Goal: Transaction & Acquisition: Book appointment/travel/reservation

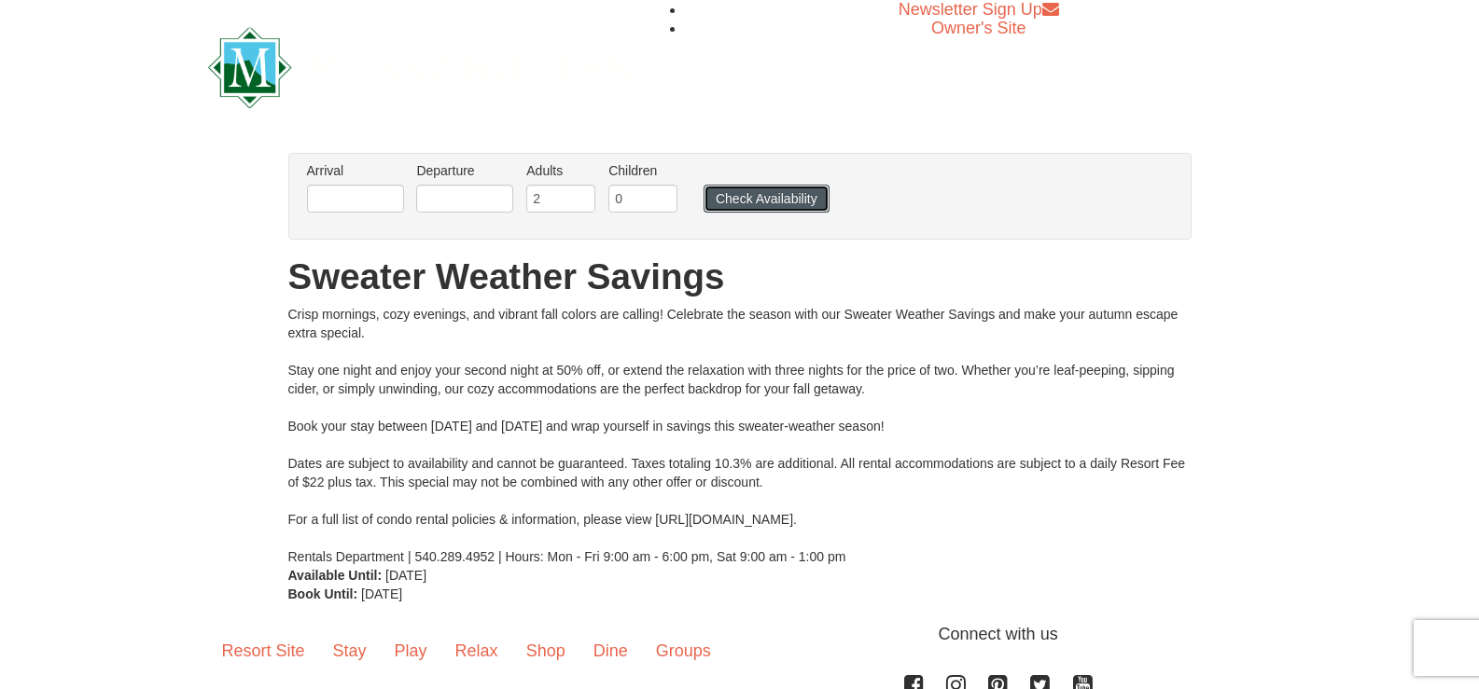
click at [776, 202] on button "Check Availability" at bounding box center [766, 199] width 126 height 28
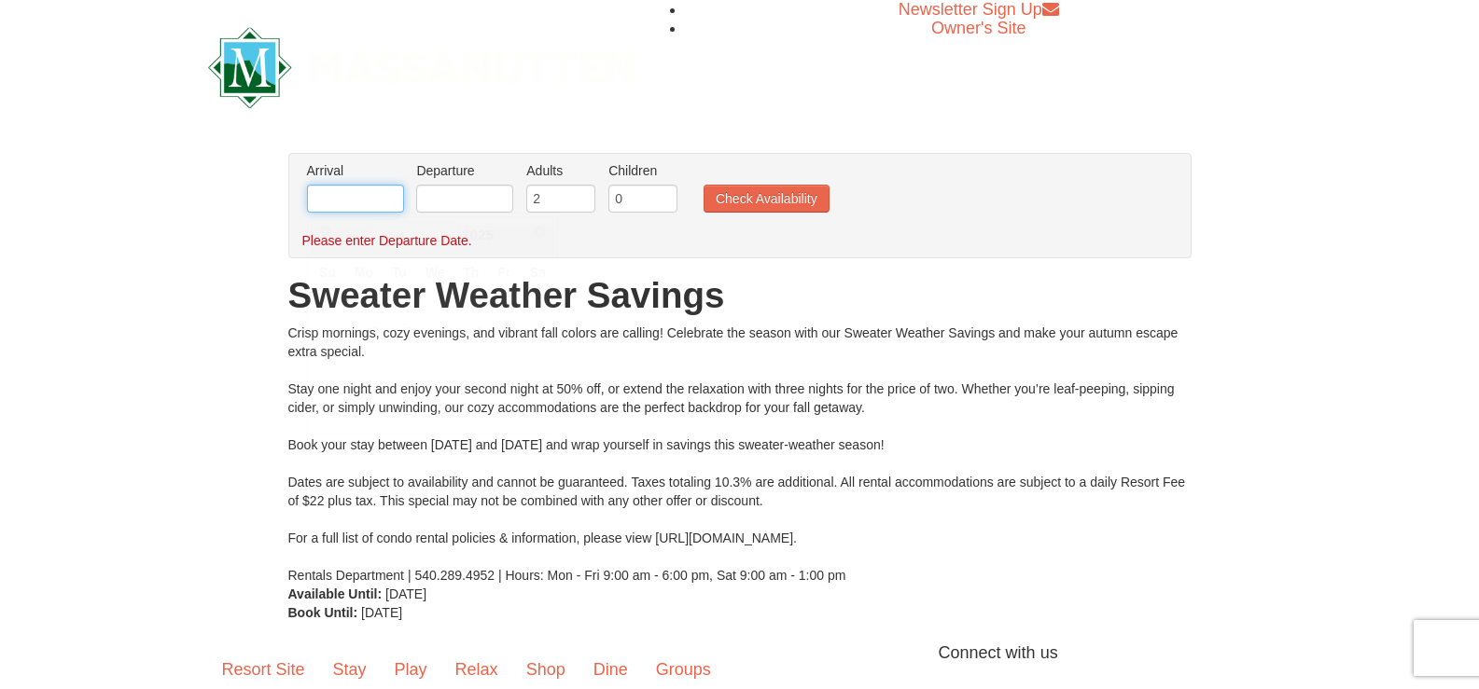
click at [366, 198] on input "text" at bounding box center [355, 199] width 97 height 28
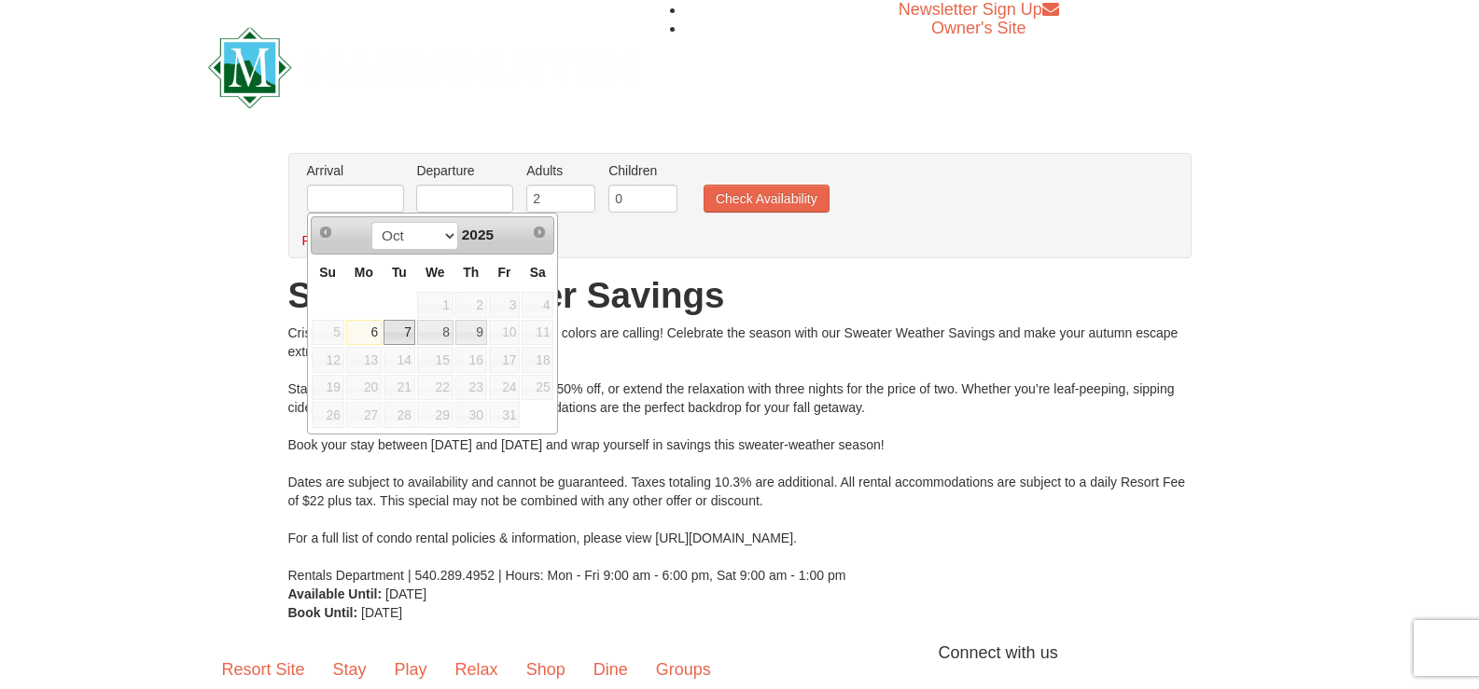
click at [401, 330] on link "7" at bounding box center [399, 333] width 32 height 26
type input "[DATE]"
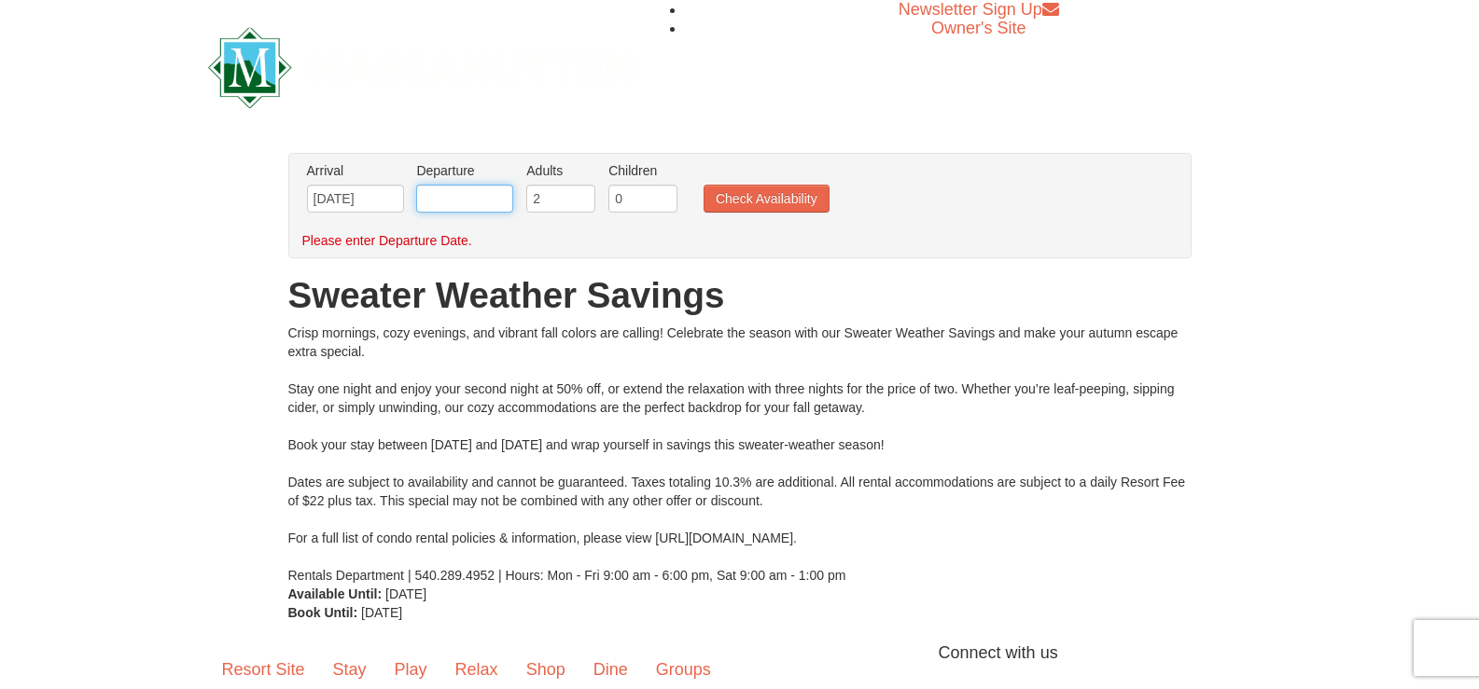
click at [477, 193] on input "text" at bounding box center [464, 199] width 97 height 28
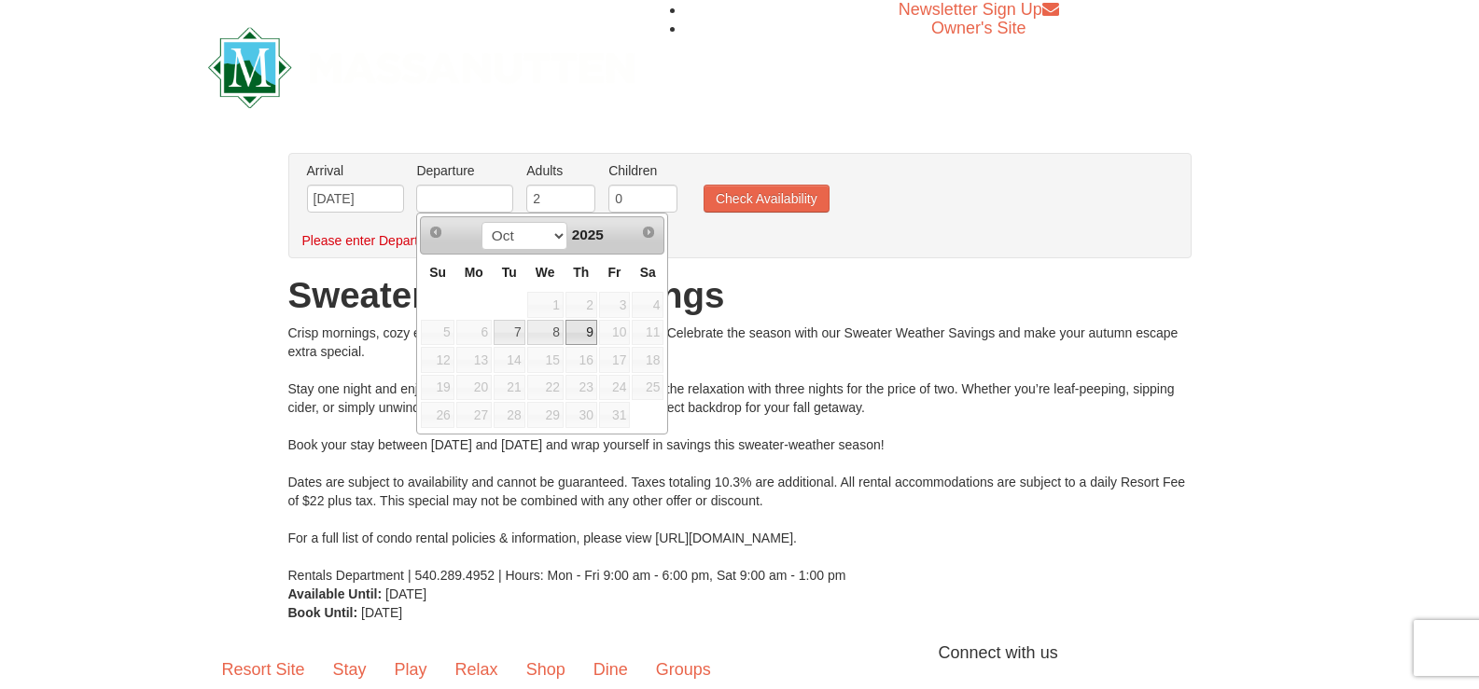
click at [589, 332] on link "9" at bounding box center [581, 333] width 32 height 26
type input "[DATE]"
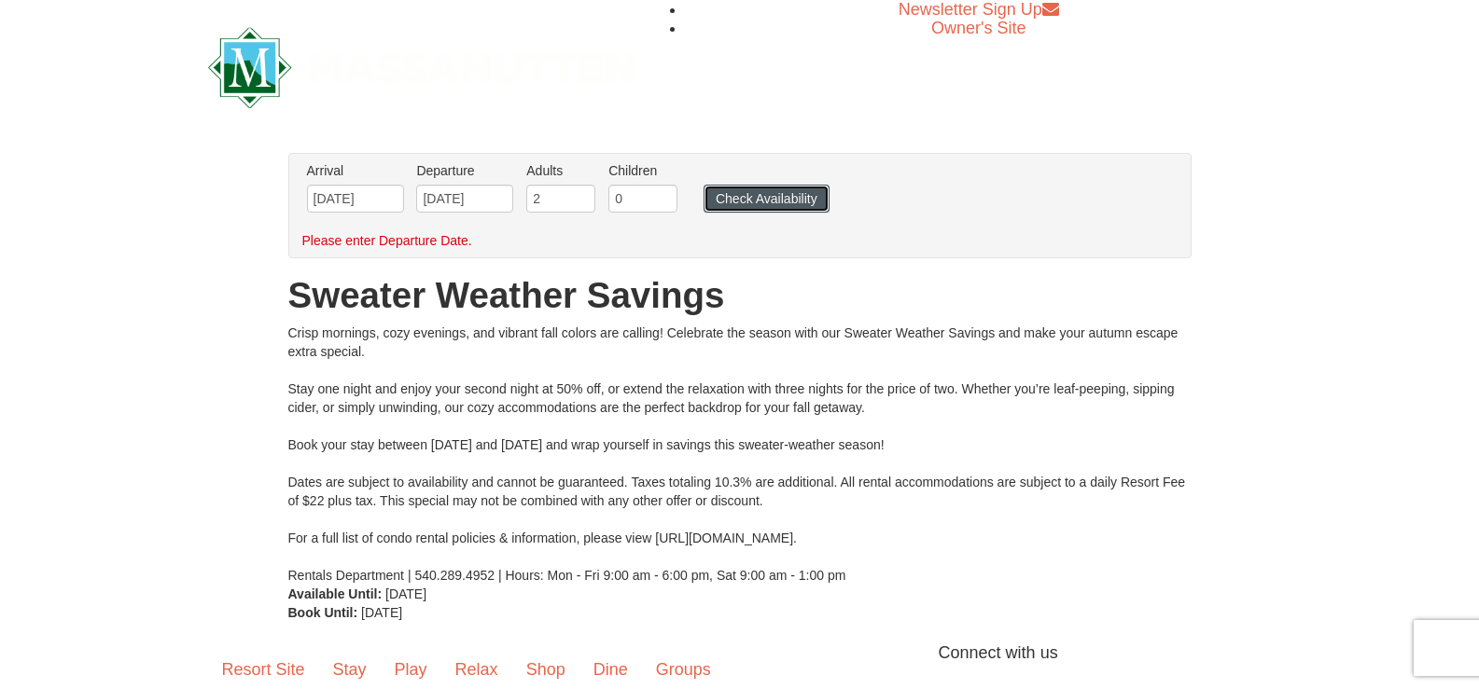
click at [772, 194] on button "Check Availability" at bounding box center [766, 199] width 126 height 28
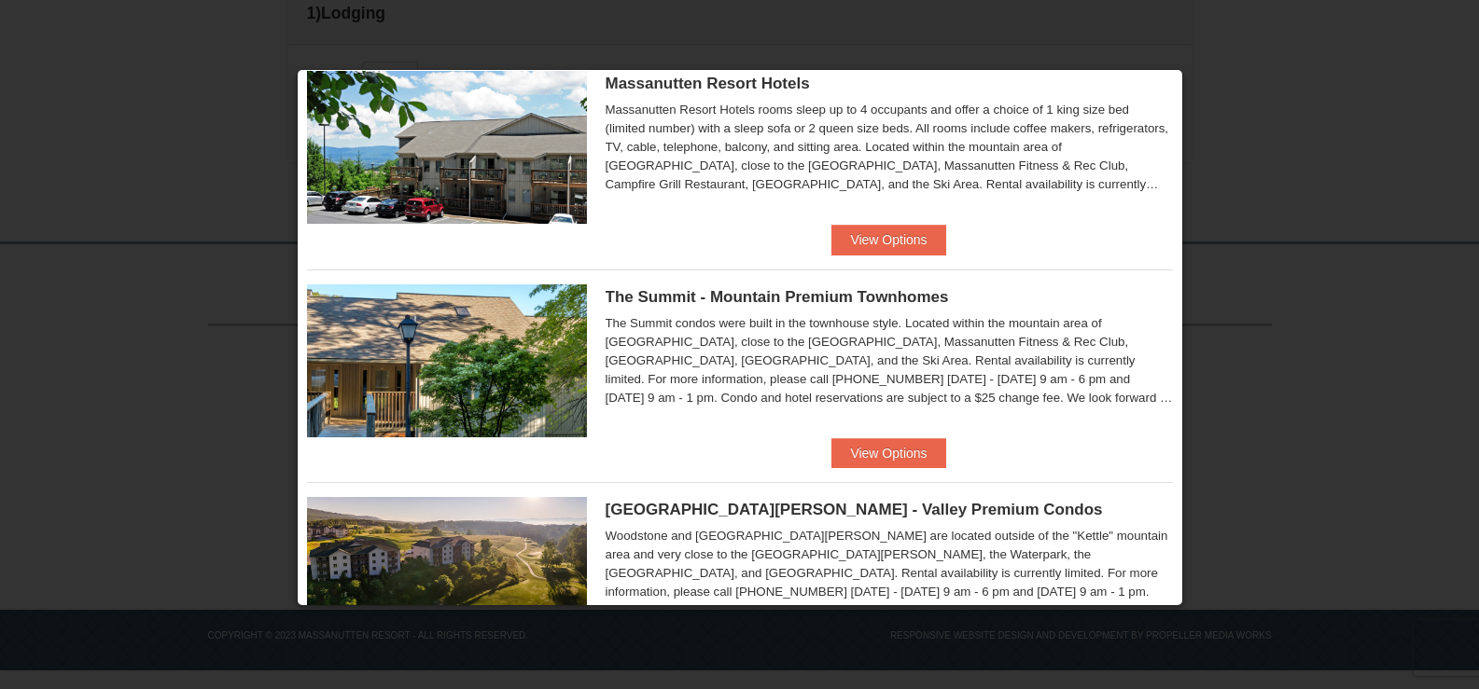
scroll to position [746, 0]
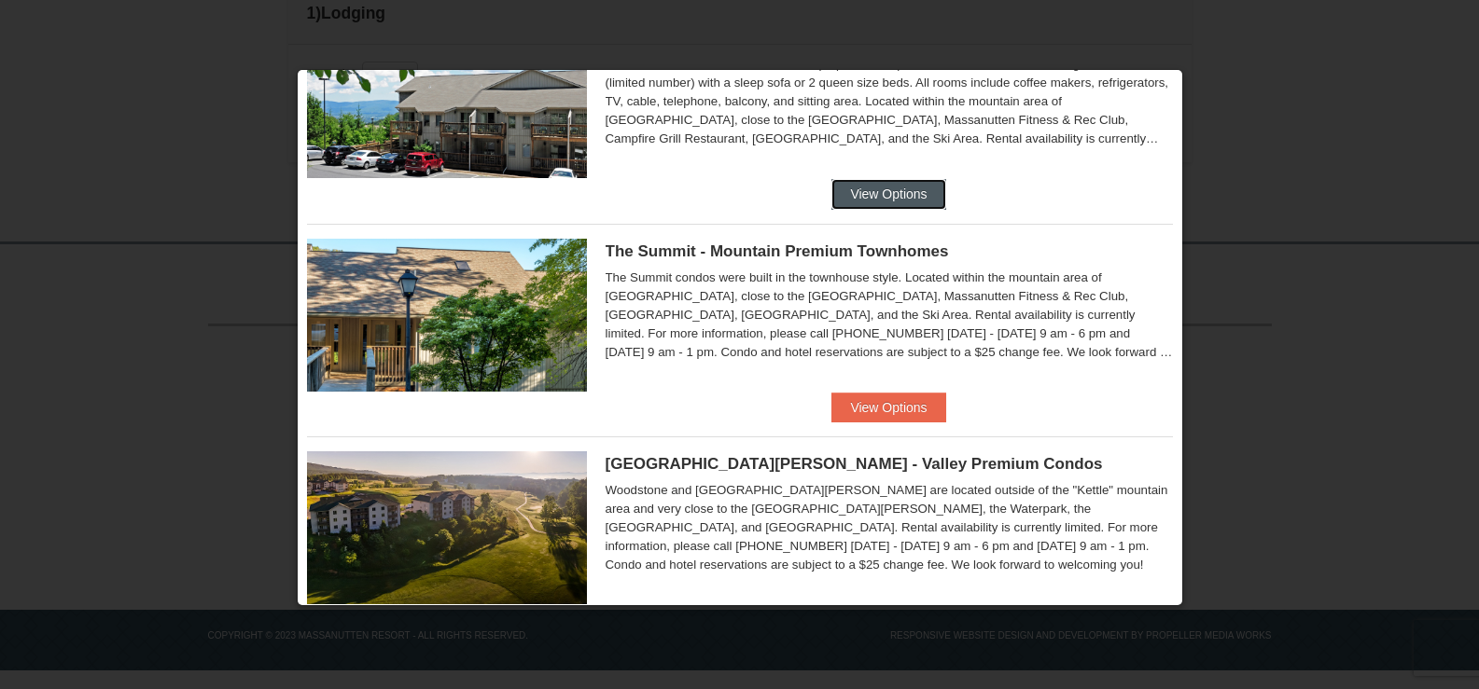
click at [882, 190] on button "View Options" at bounding box center [888, 194] width 114 height 30
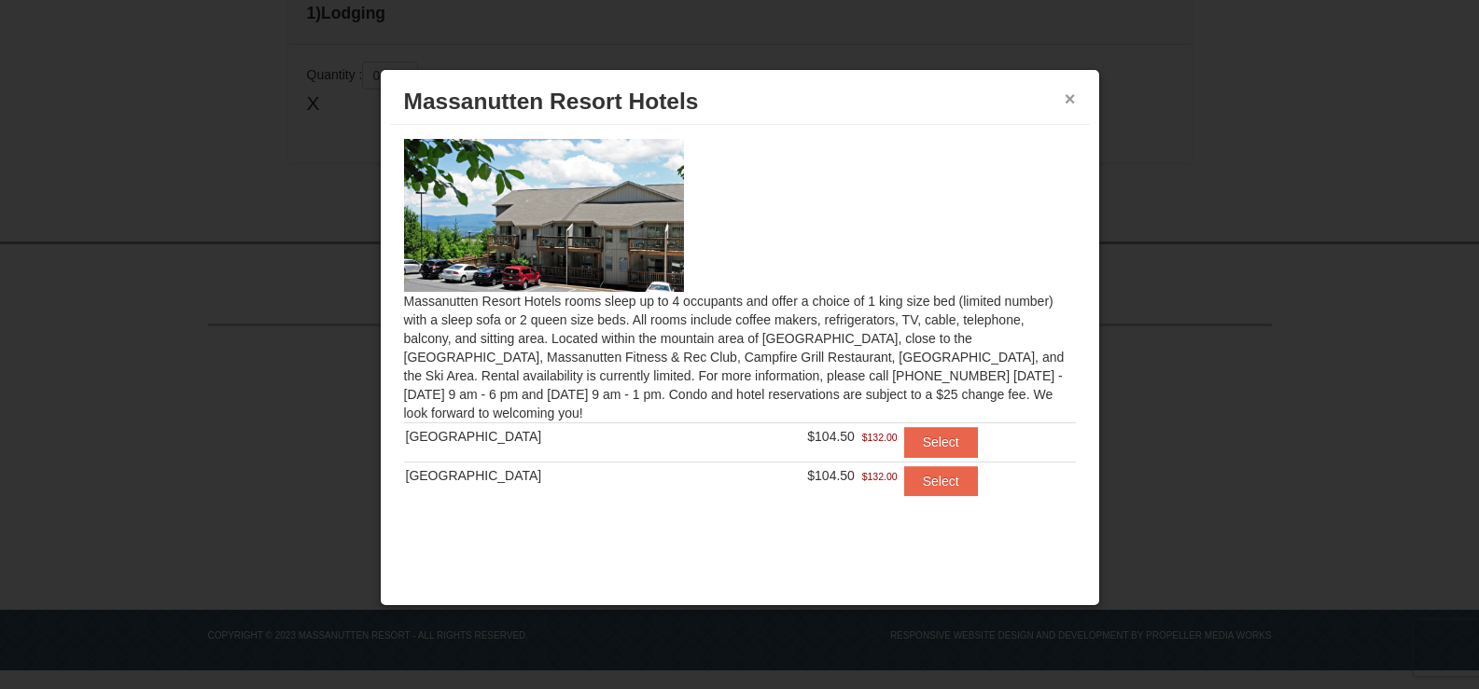
click at [1070, 102] on button "×" at bounding box center [1069, 99] width 11 height 19
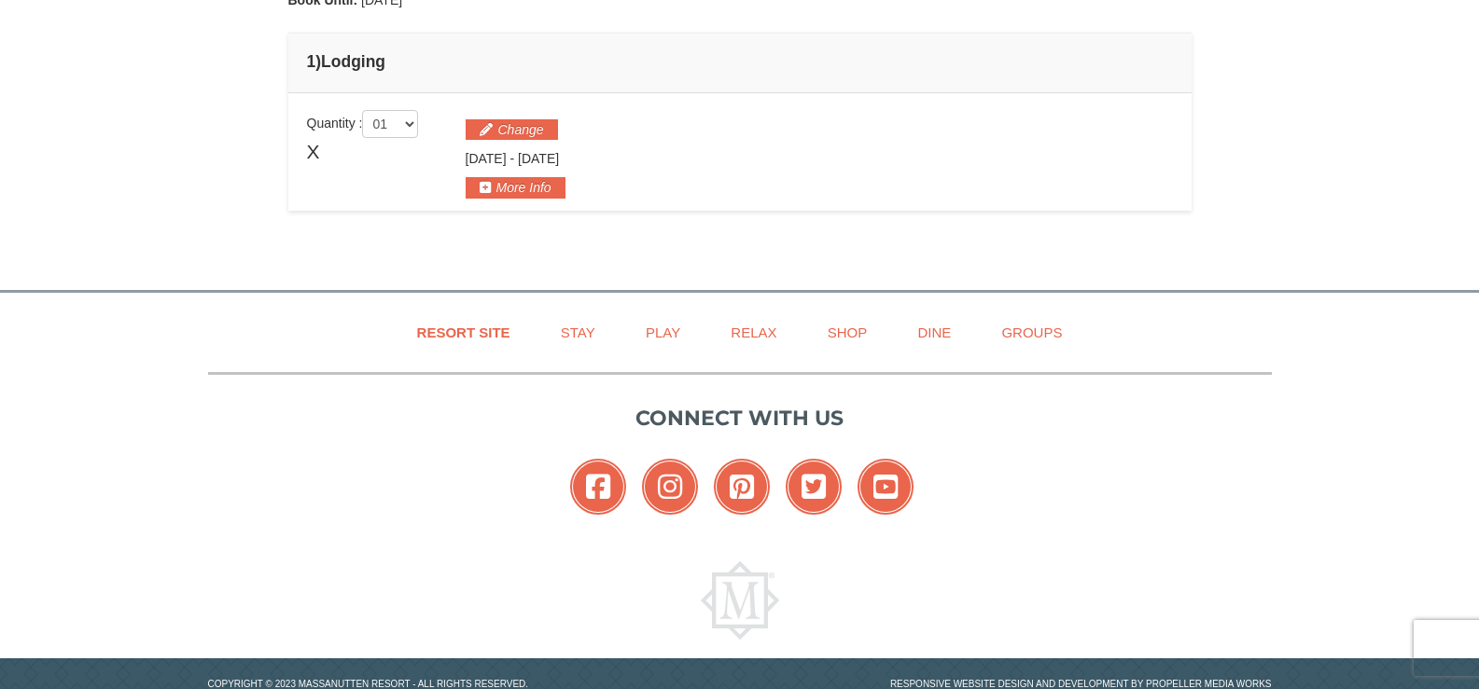
scroll to position [560, 0]
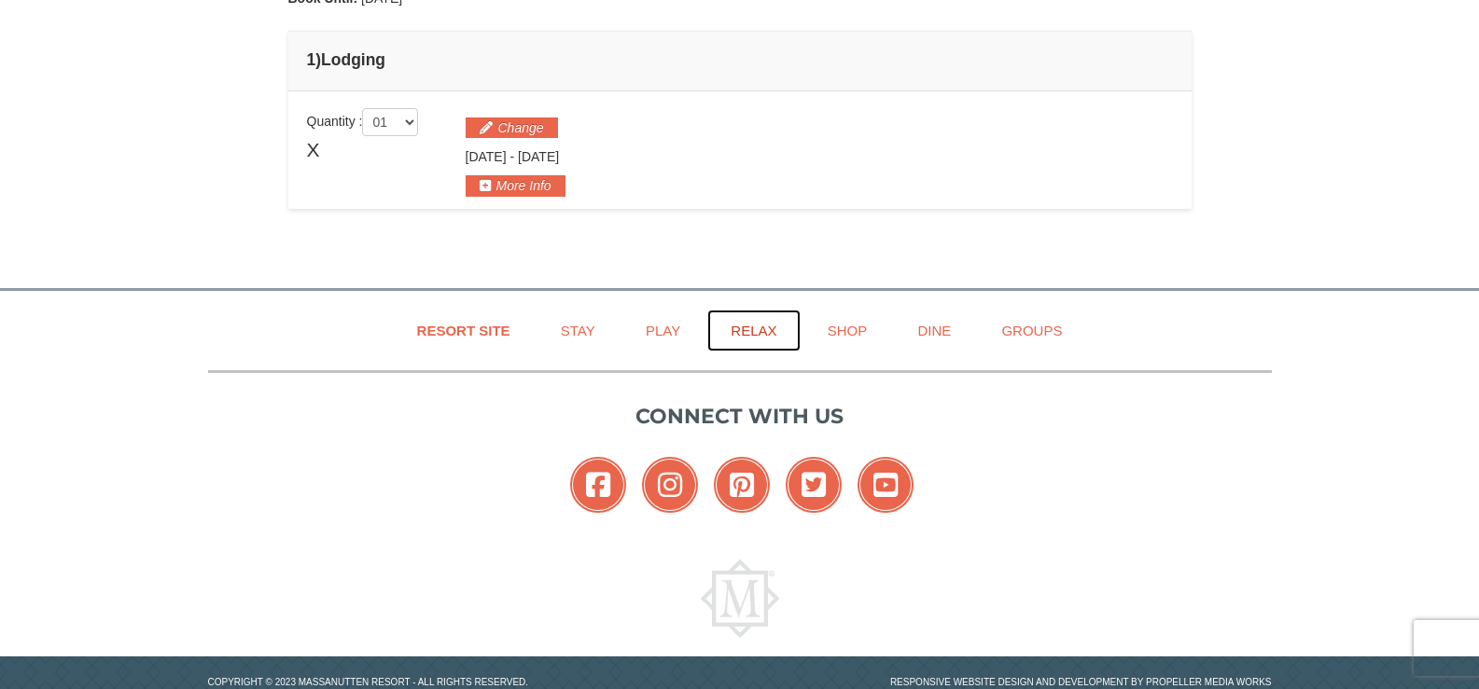
click at [755, 334] on link "Relax" at bounding box center [753, 331] width 92 height 42
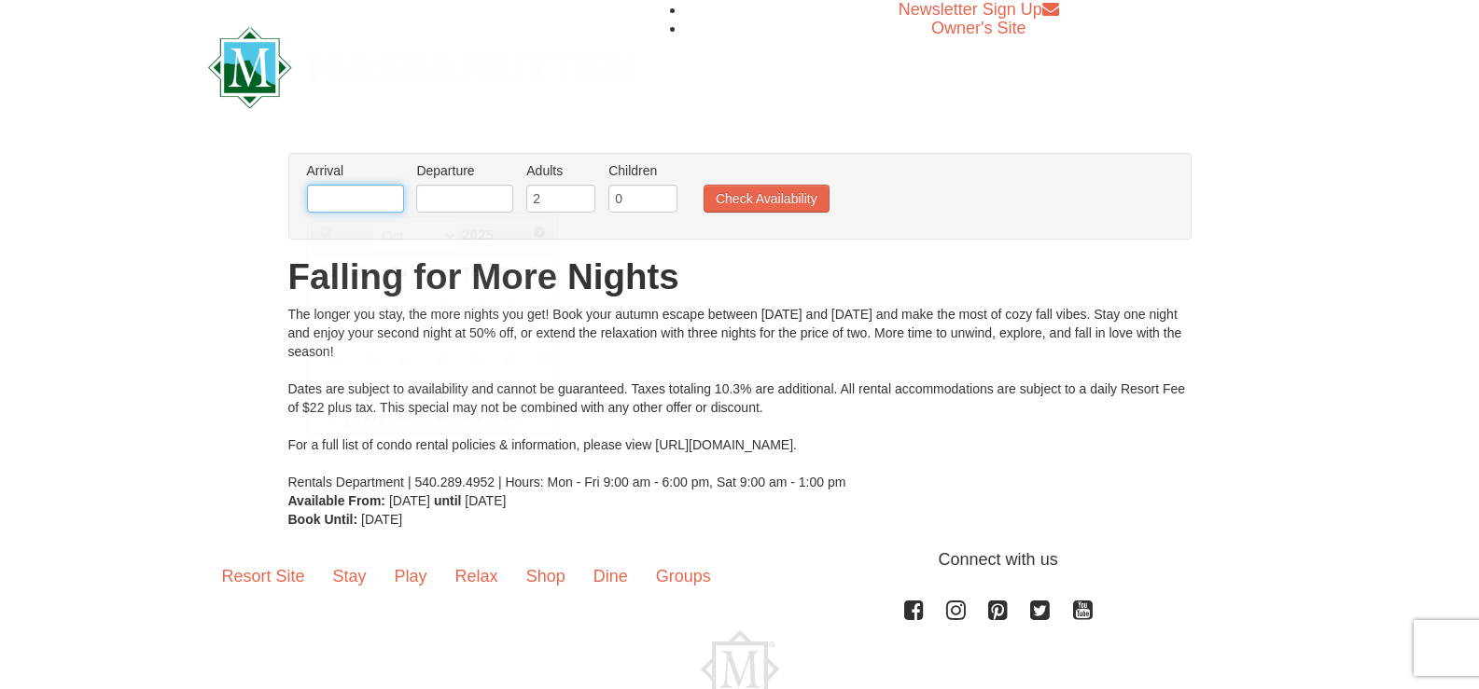
drag, startPoint x: 353, startPoint y: 199, endPoint x: 364, endPoint y: 203, distance: 12.1
click at [356, 199] on input "text" at bounding box center [355, 199] width 97 height 28
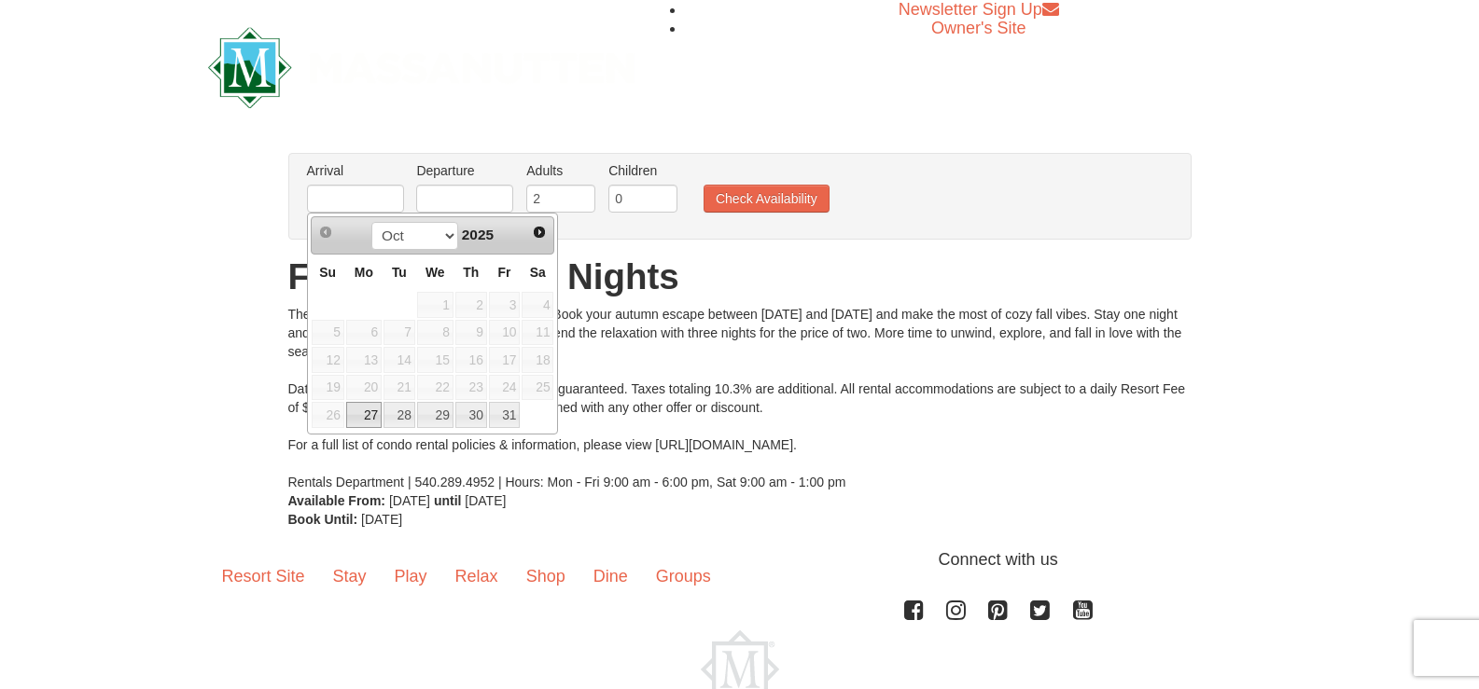
click at [364, 416] on link "27" at bounding box center [363, 415] width 35 height 26
type input "[DATE]"
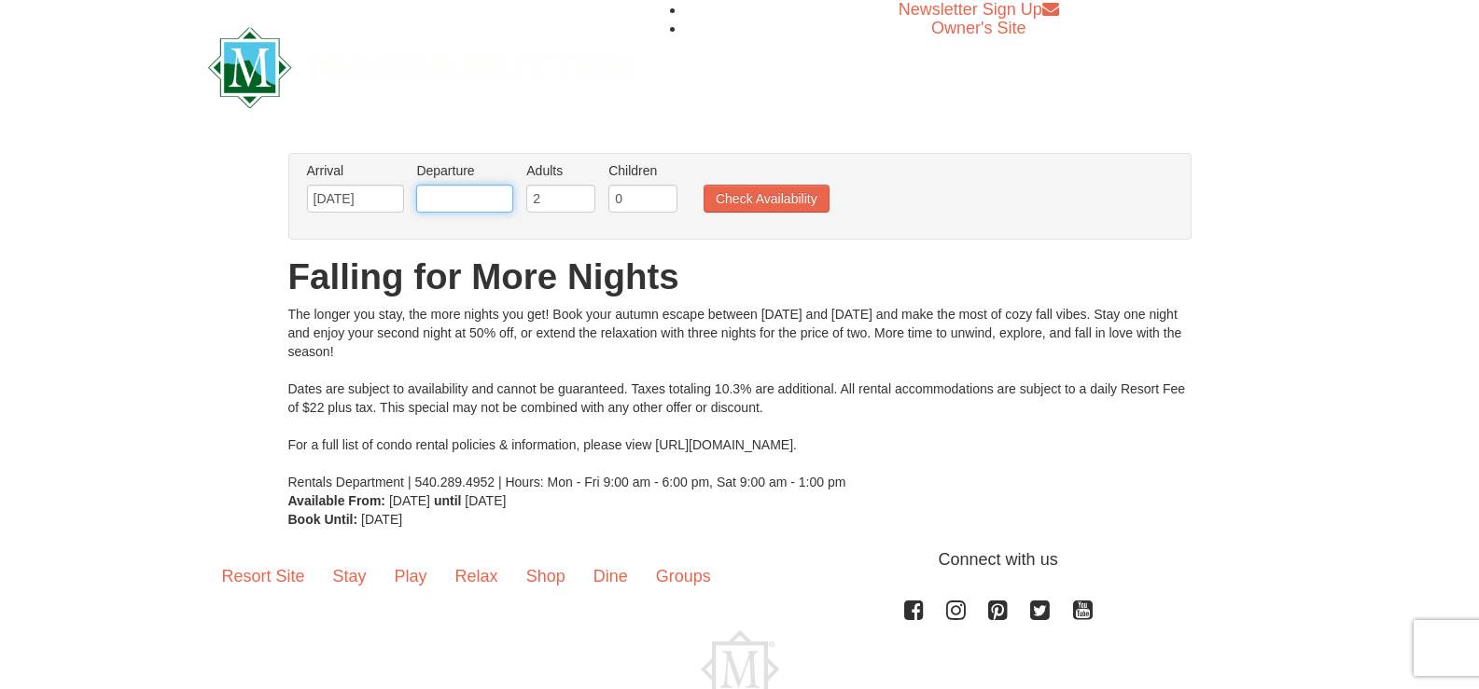
click at [484, 200] on input "text" at bounding box center [464, 199] width 97 height 28
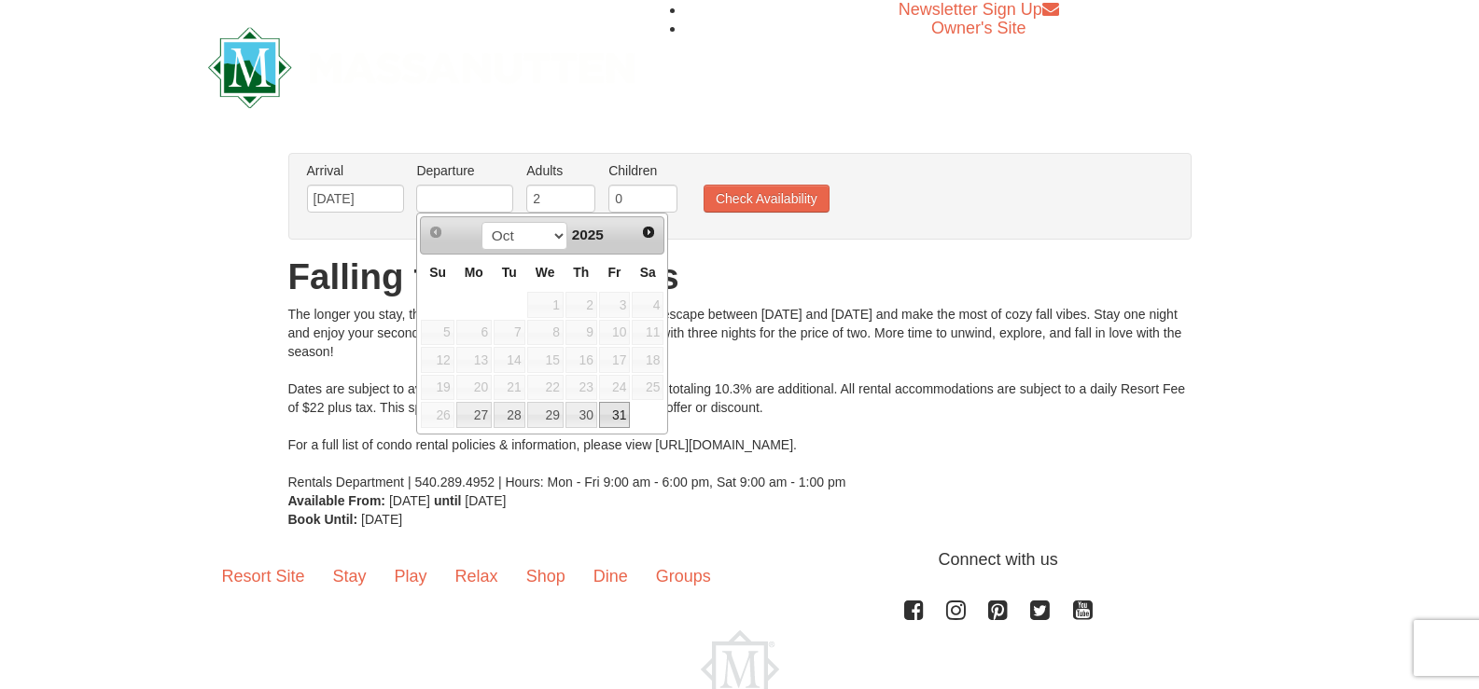
click at [621, 422] on link "31" at bounding box center [615, 415] width 32 height 26
type input "[DATE]"
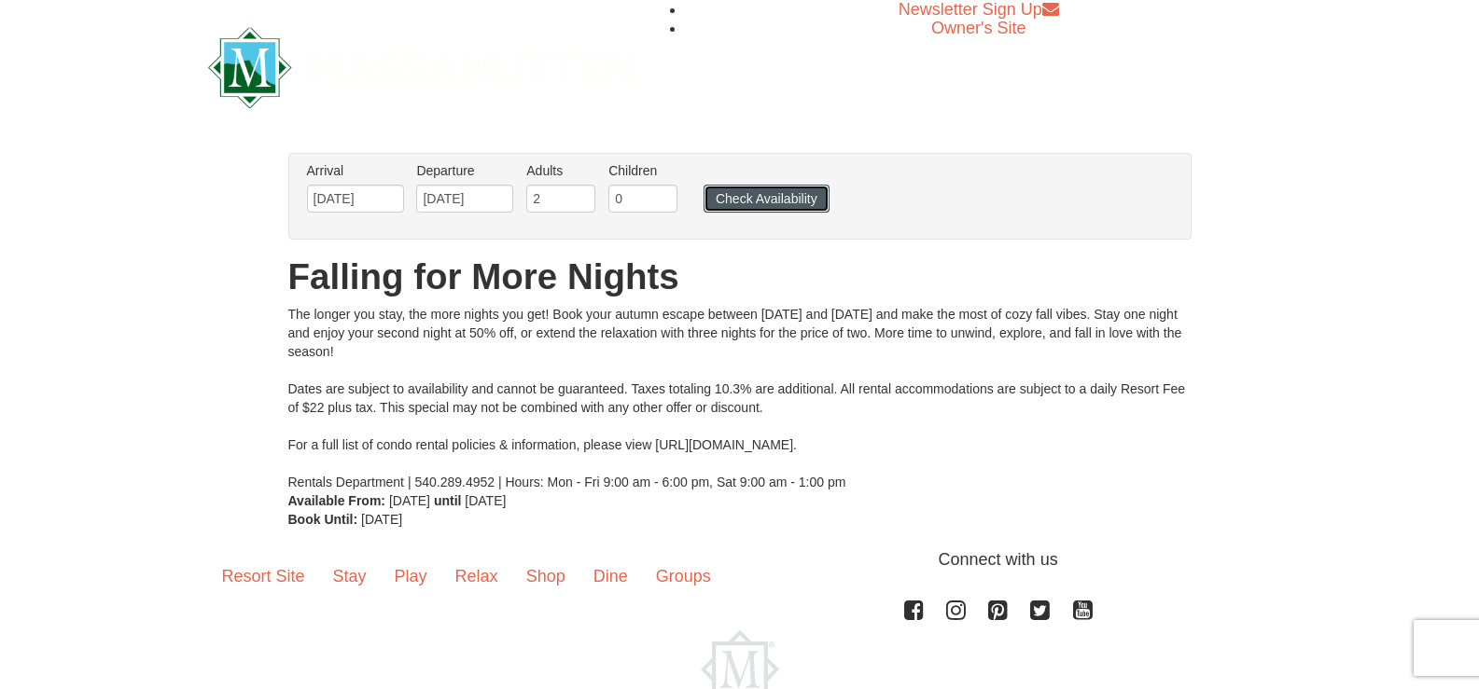
click at [771, 198] on button "Check Availability" at bounding box center [766, 199] width 126 height 28
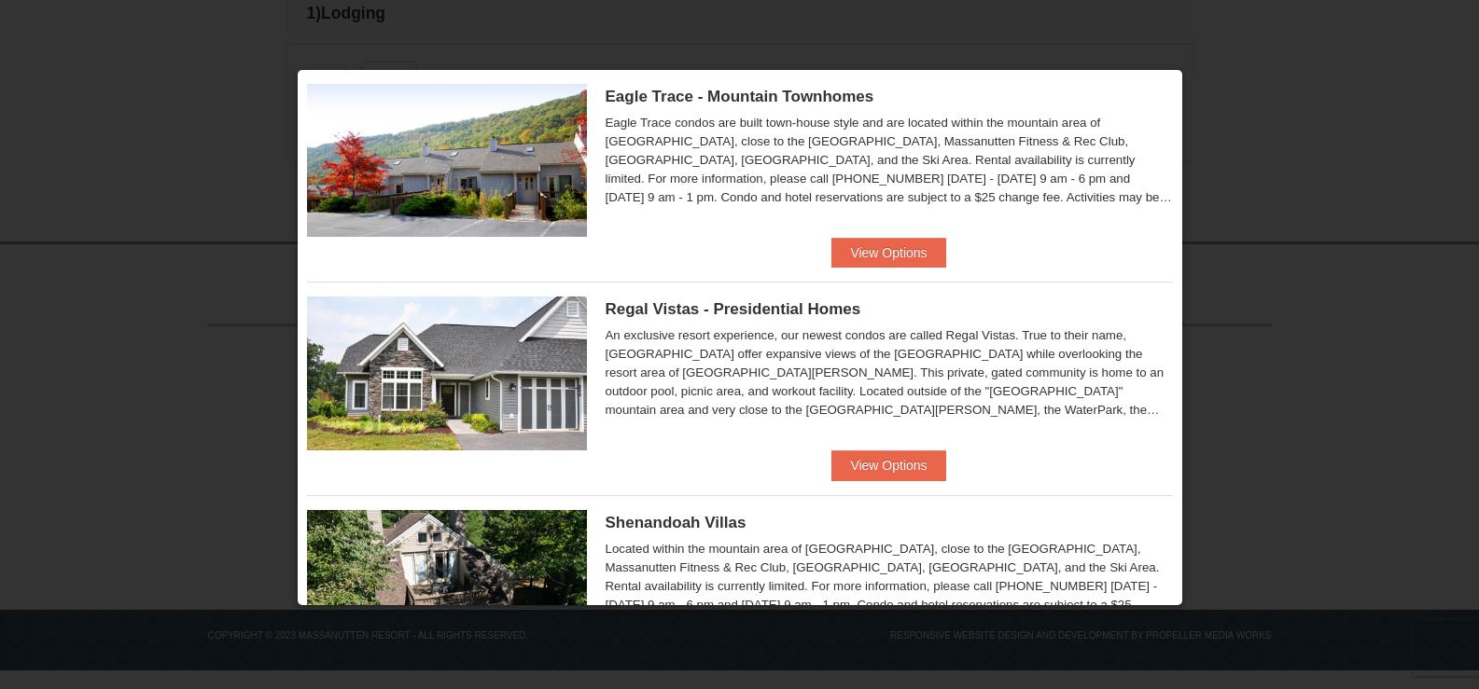
scroll to position [93, 0]
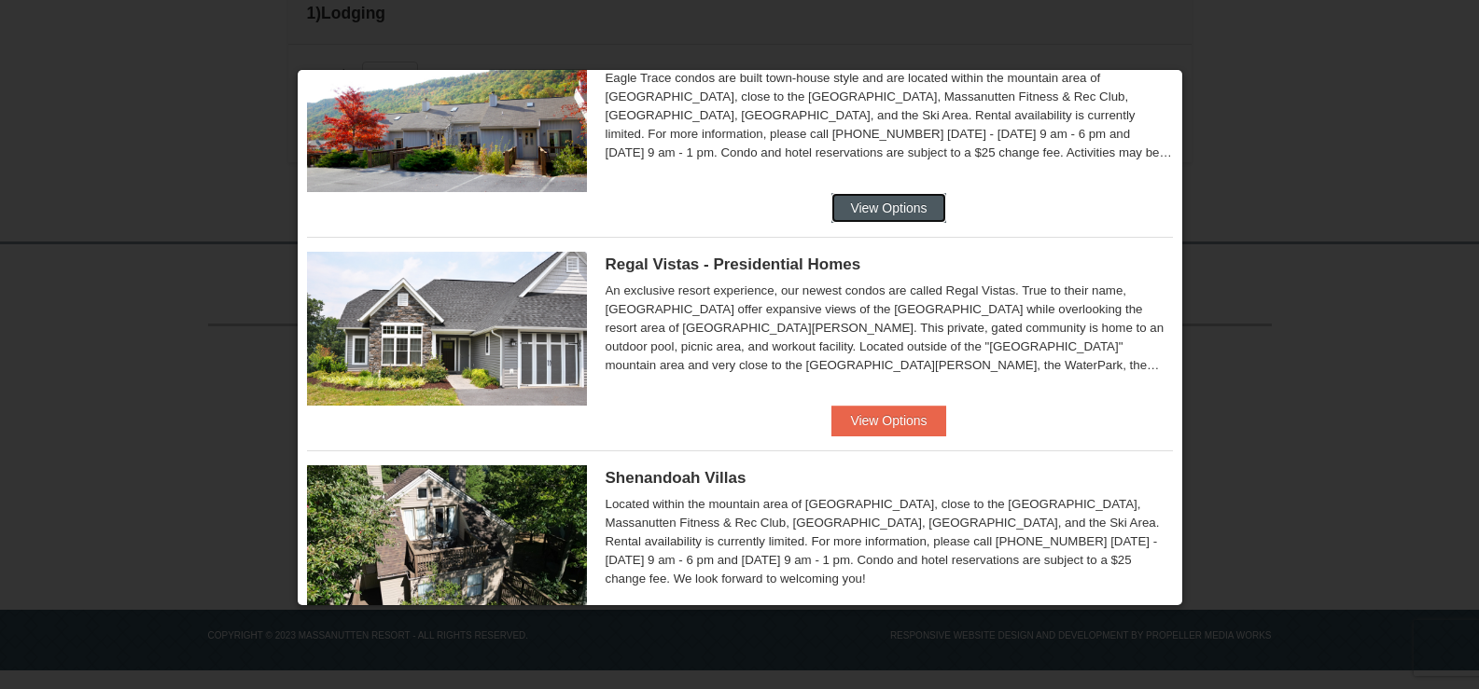
click at [884, 206] on button "View Options" at bounding box center [888, 208] width 114 height 30
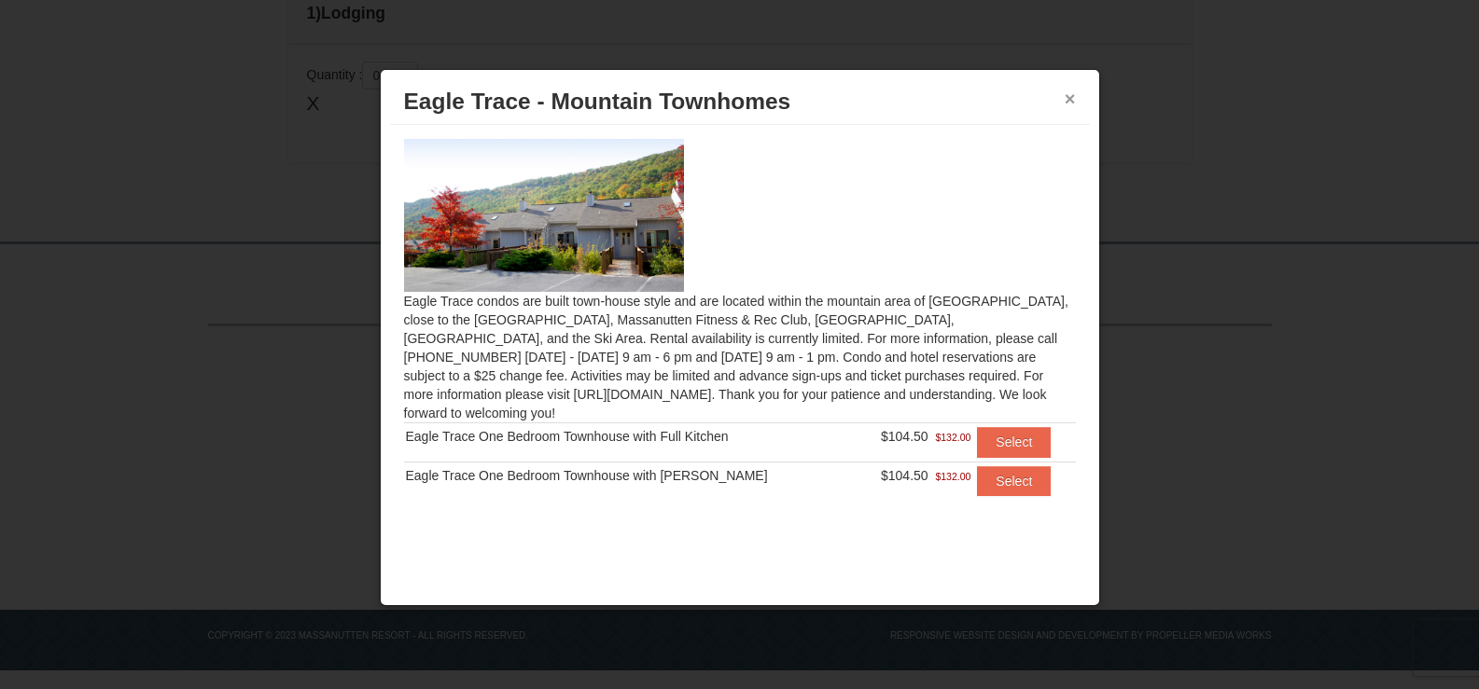
click at [1070, 99] on button "×" at bounding box center [1069, 99] width 11 height 19
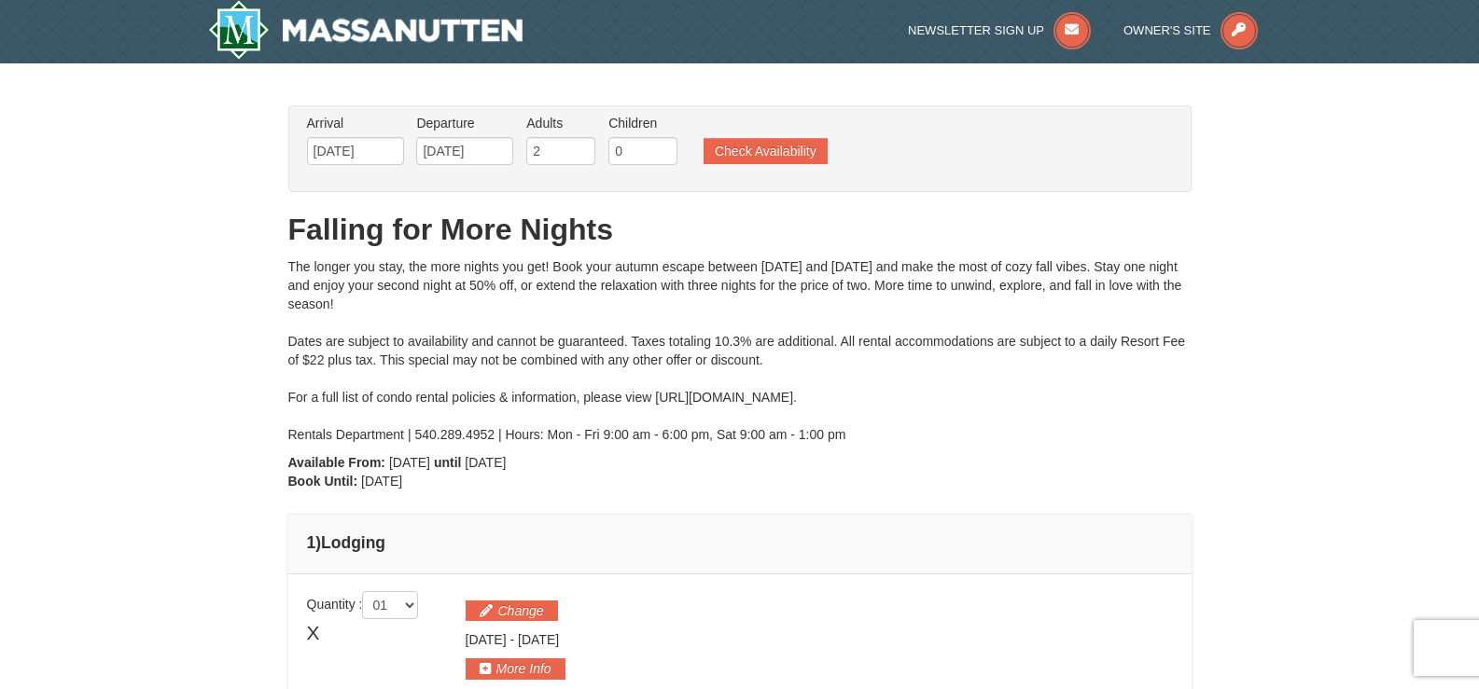
scroll to position [0, 0]
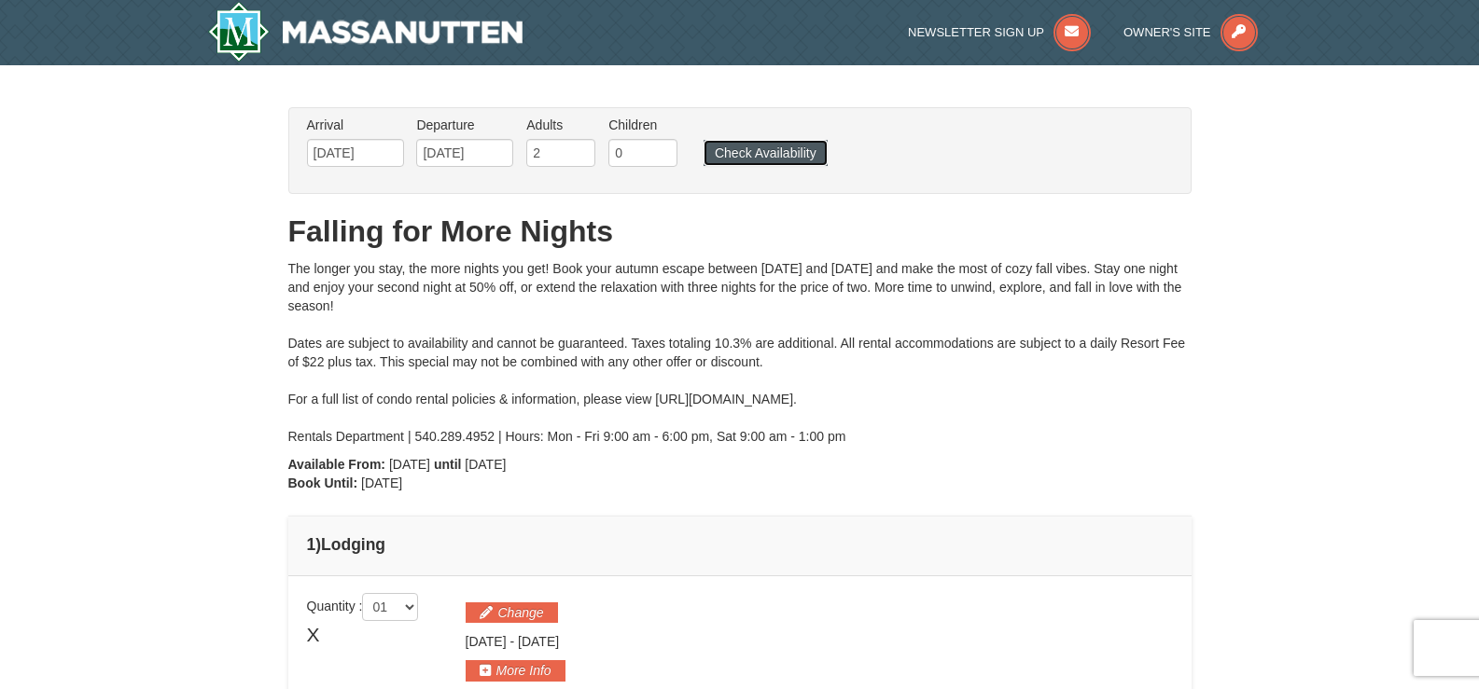
click at [758, 152] on button "Check Availability" at bounding box center [765, 153] width 124 height 26
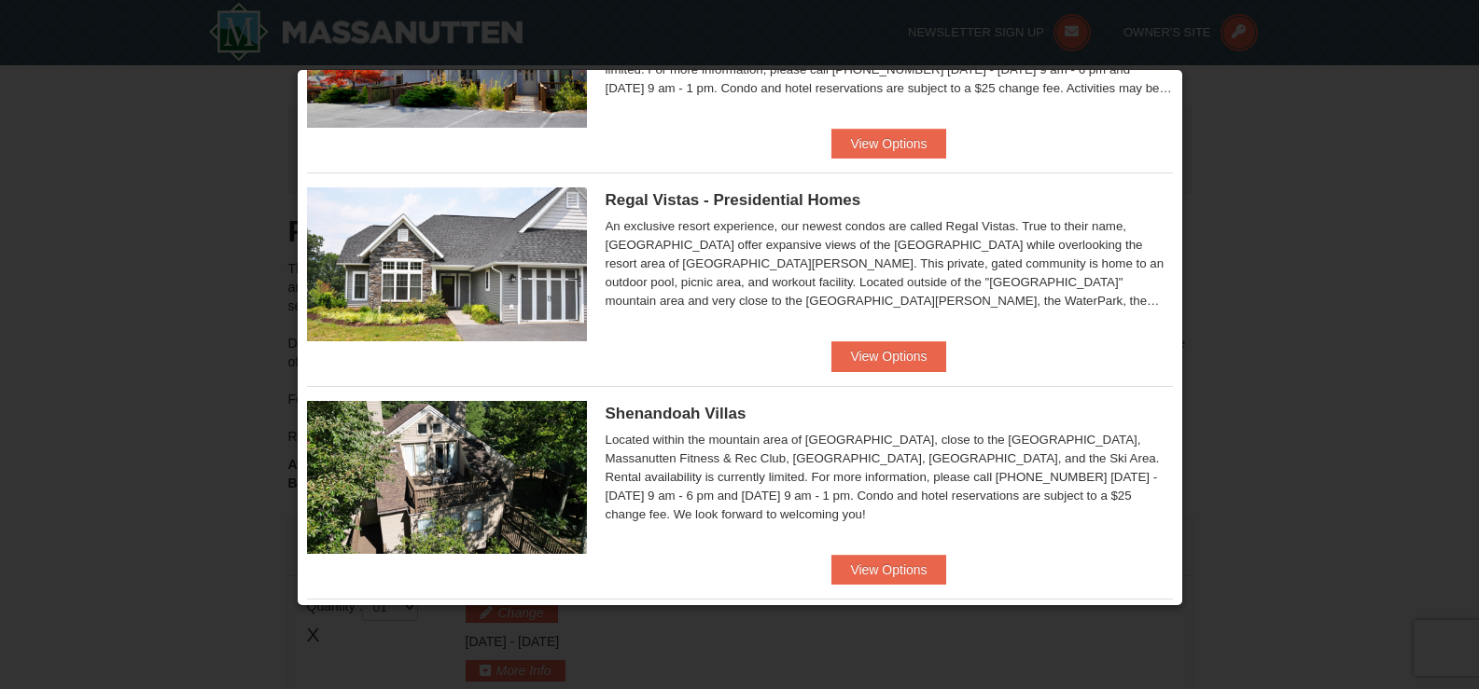
scroll to position [187, 0]
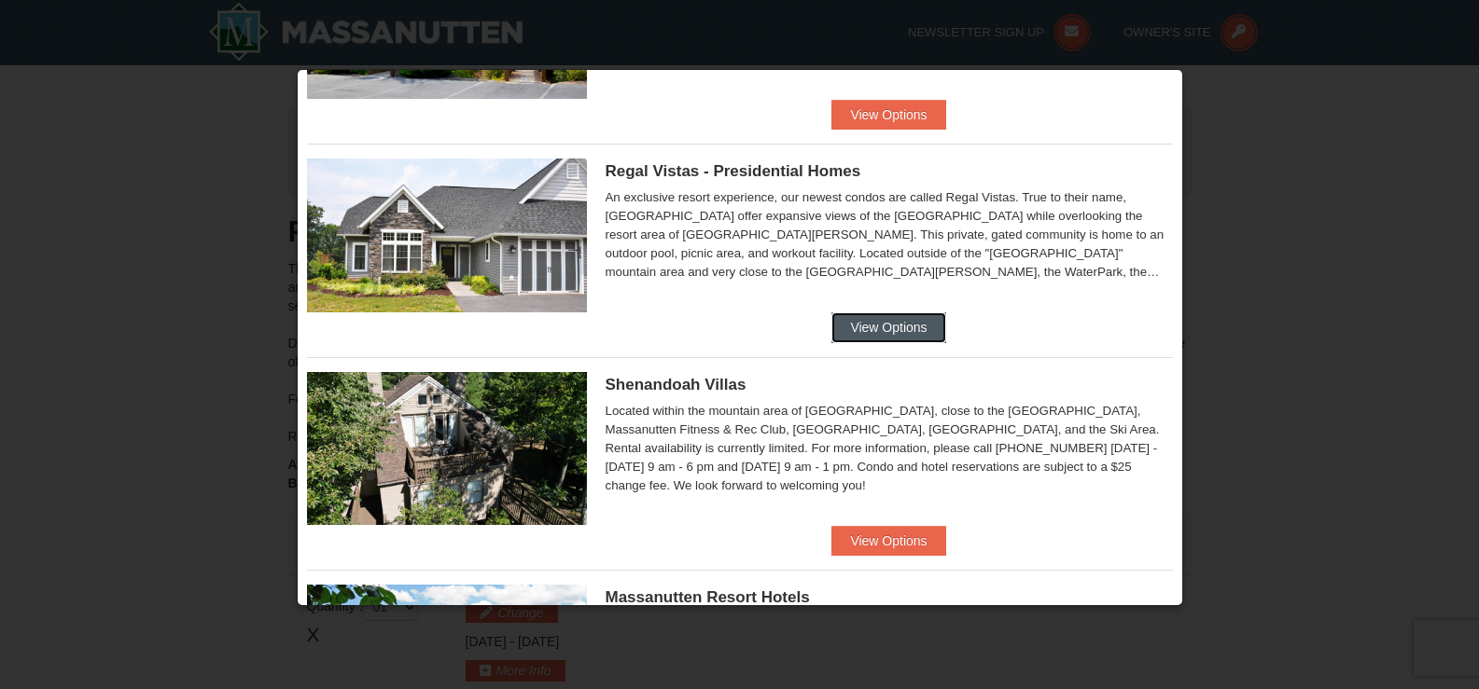
click at [891, 324] on button "View Options" at bounding box center [888, 328] width 114 height 30
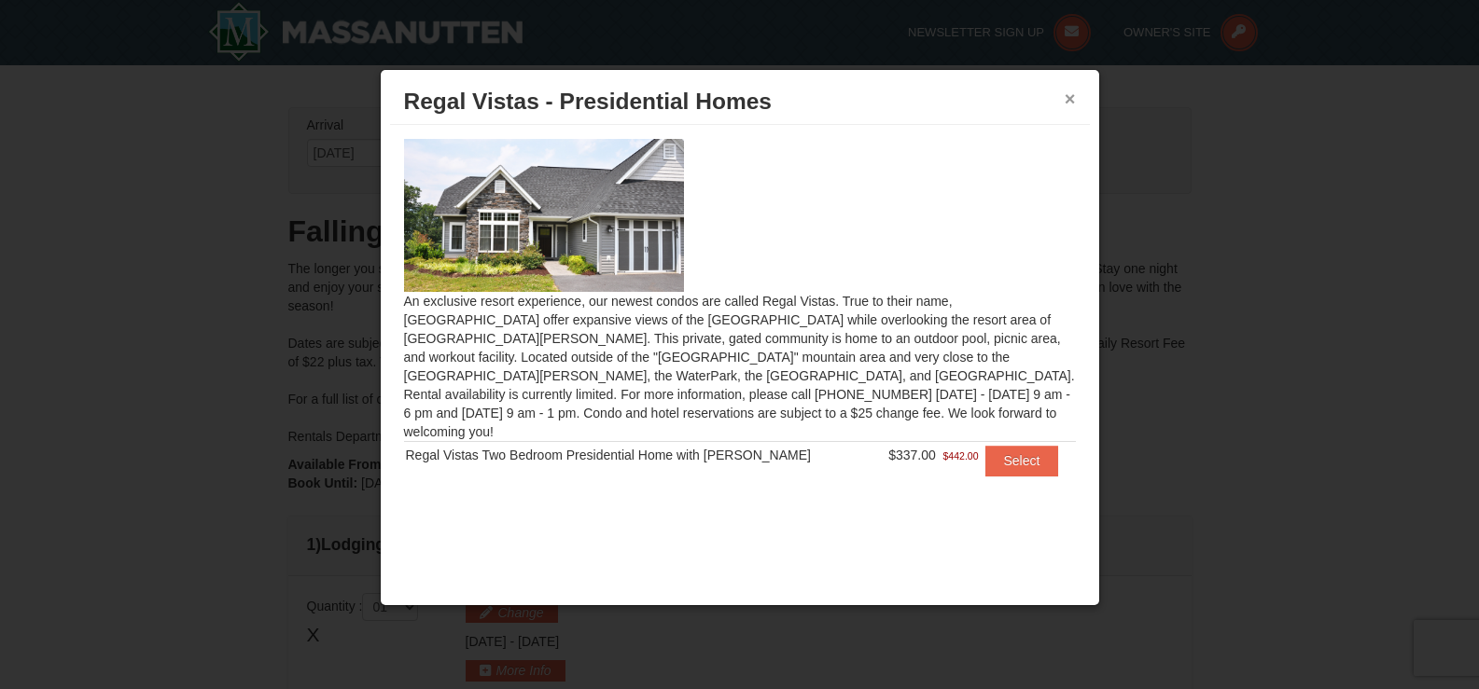
click at [1070, 97] on button "×" at bounding box center [1069, 99] width 11 height 19
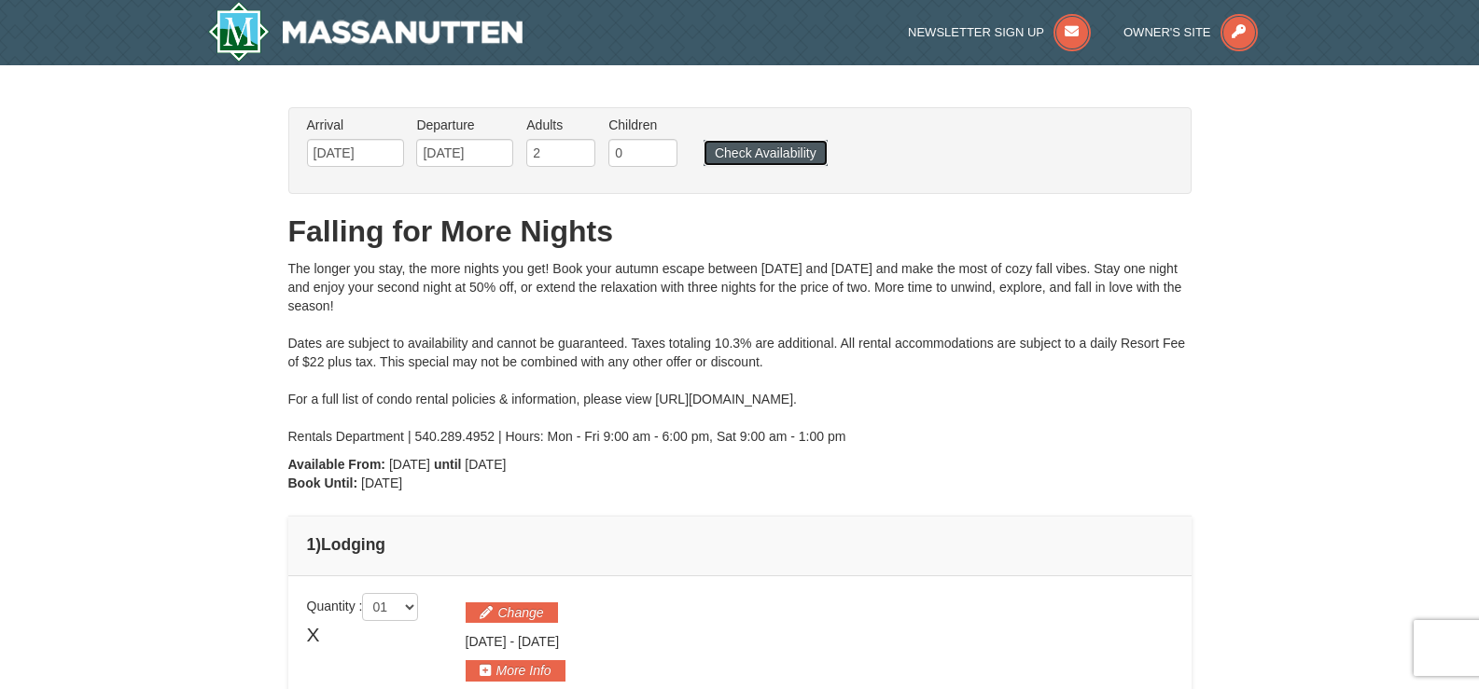
click at [772, 157] on button "Check Availability" at bounding box center [765, 153] width 124 height 26
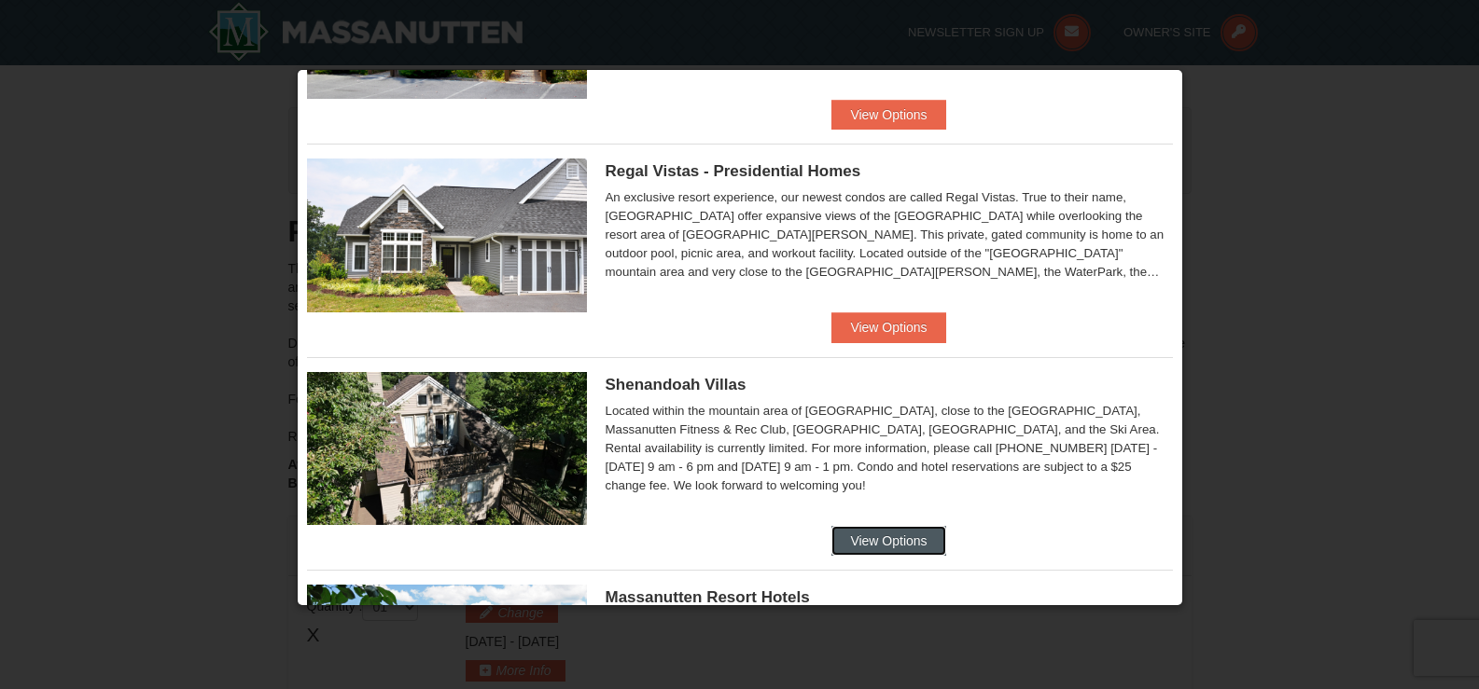
click at [878, 547] on button "View Options" at bounding box center [888, 541] width 114 height 30
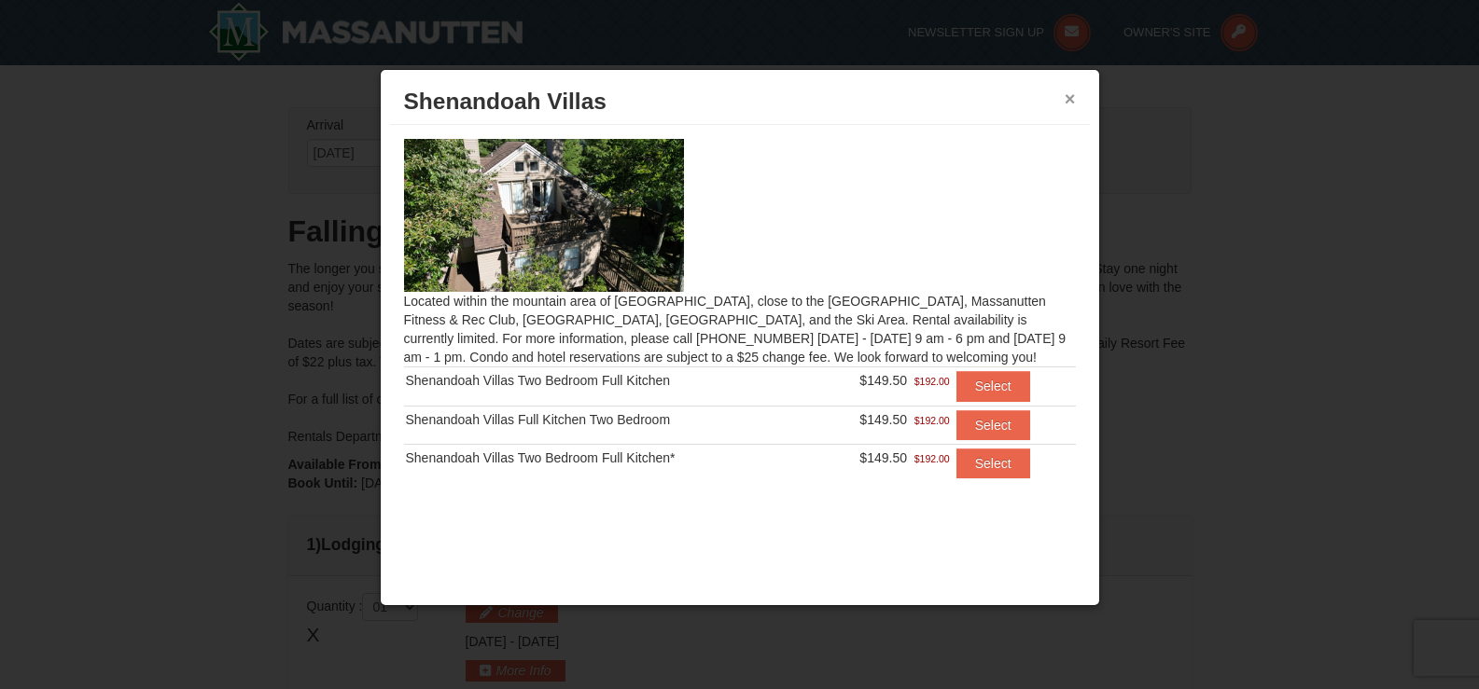
click at [1067, 100] on button "×" at bounding box center [1069, 99] width 11 height 19
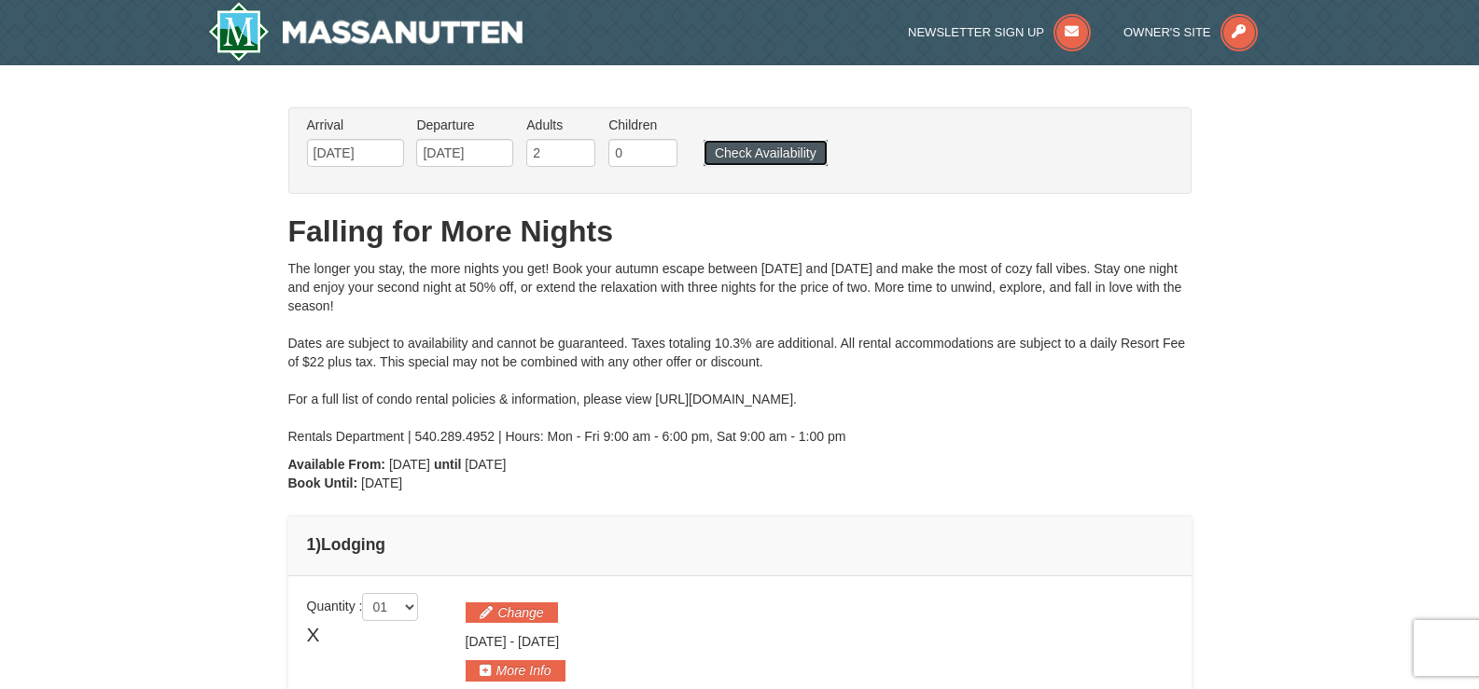
click at [775, 151] on button "Check Availability" at bounding box center [765, 153] width 124 height 26
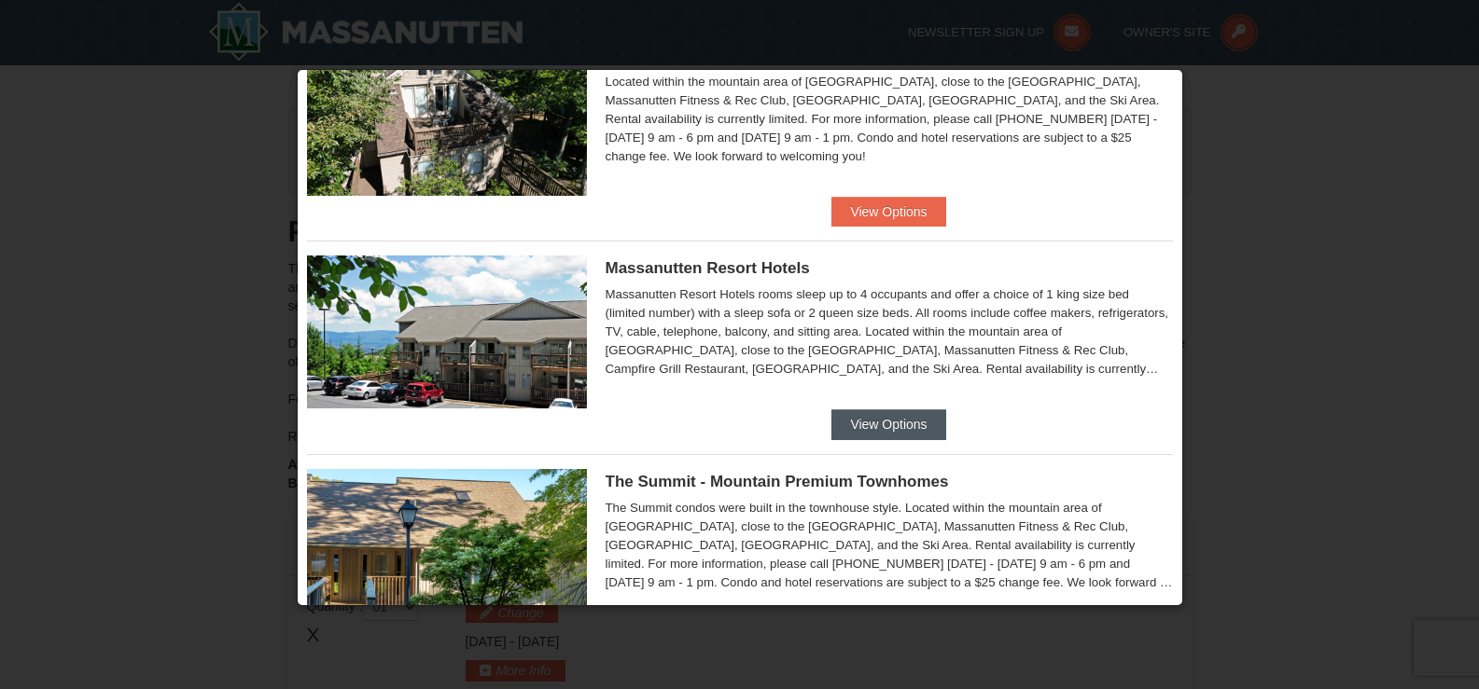
scroll to position [560, 0]
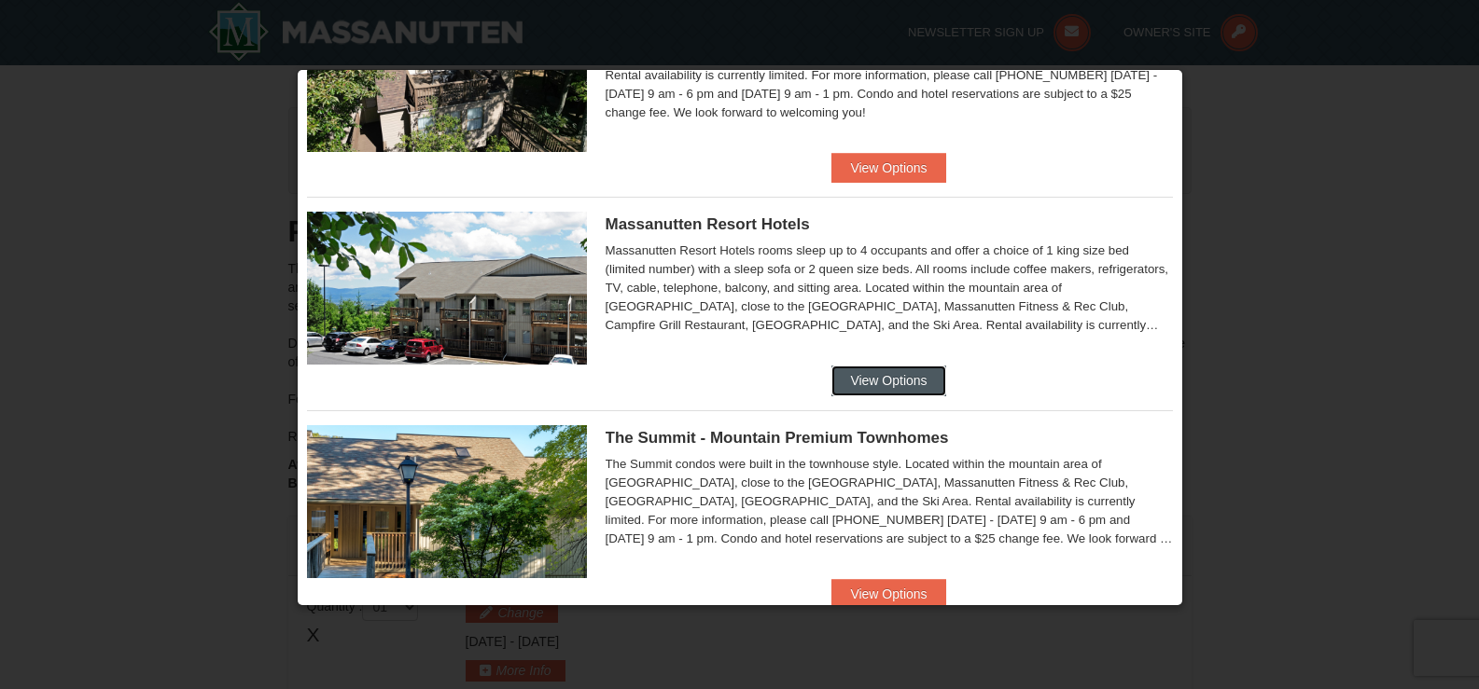
click at [891, 379] on button "View Options" at bounding box center [888, 381] width 114 height 30
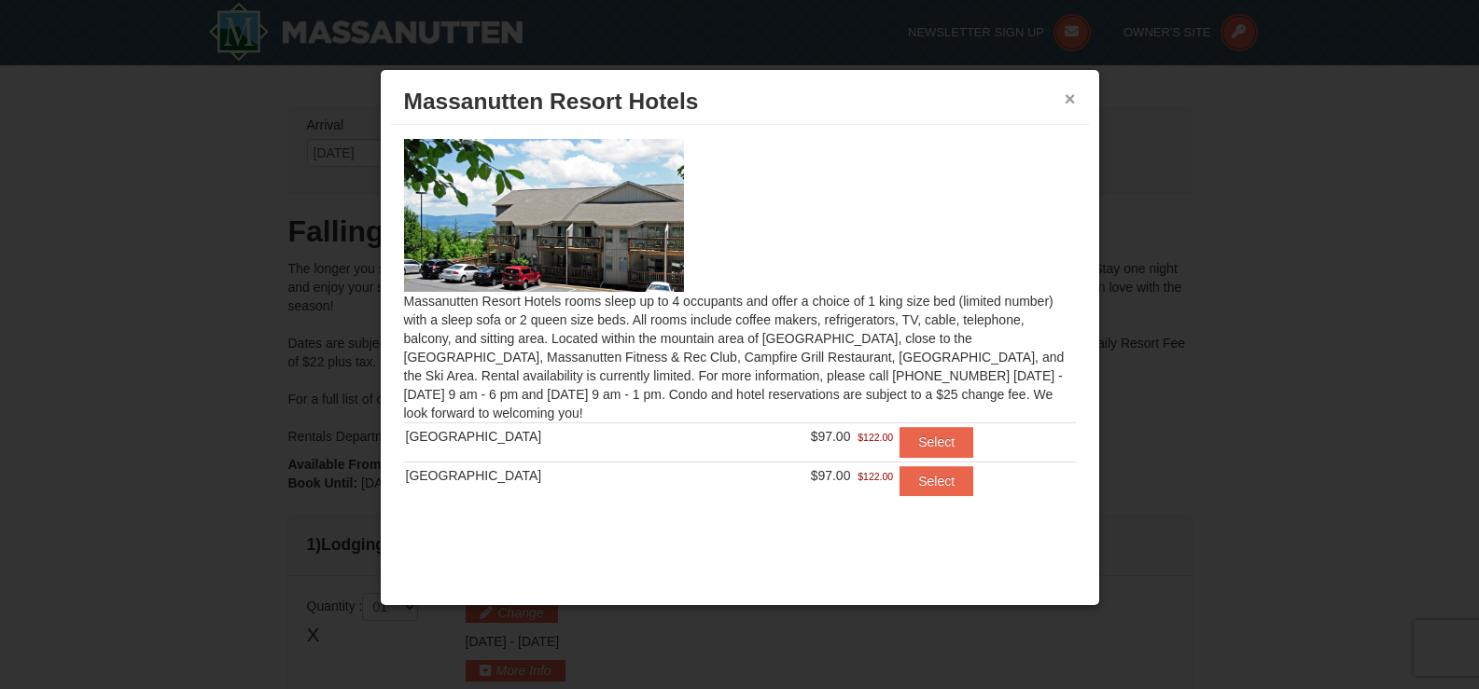
click at [1070, 97] on button "×" at bounding box center [1069, 99] width 11 height 19
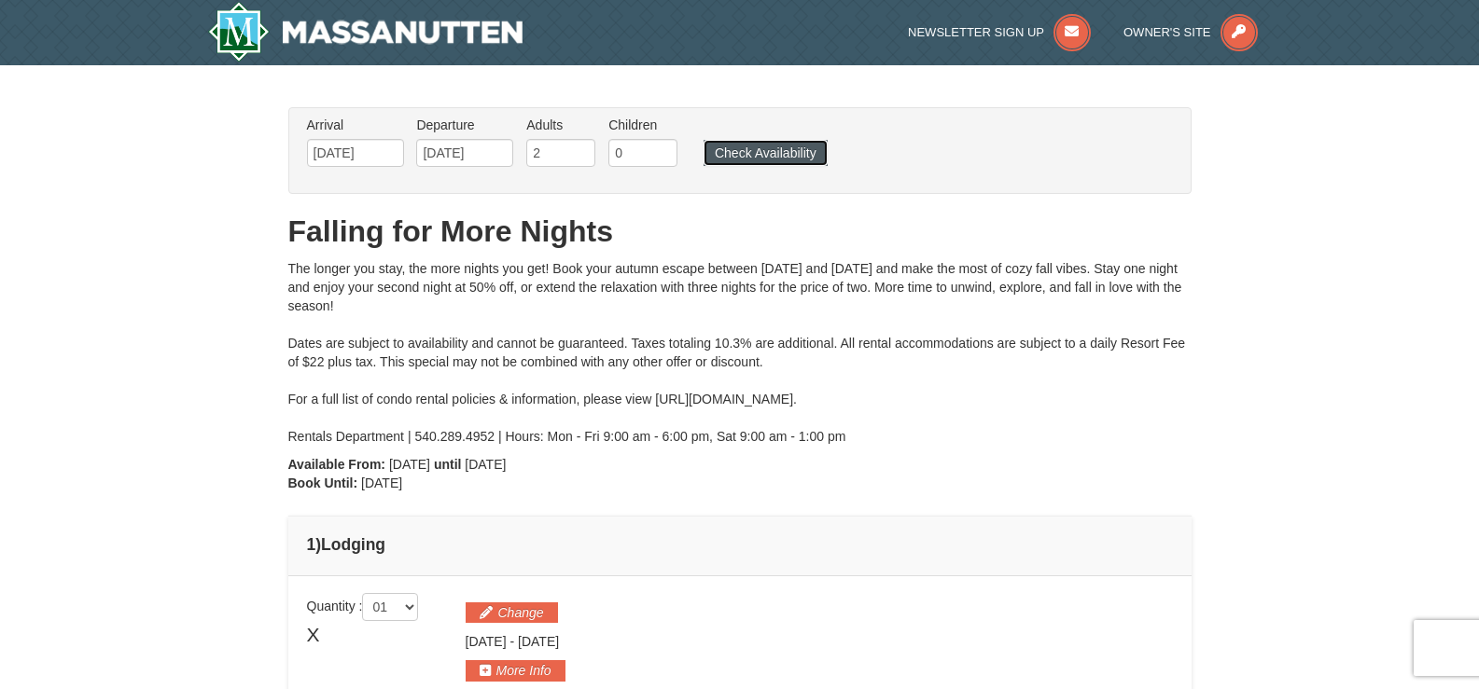
click at [768, 156] on button "Check Availability" at bounding box center [765, 153] width 124 height 26
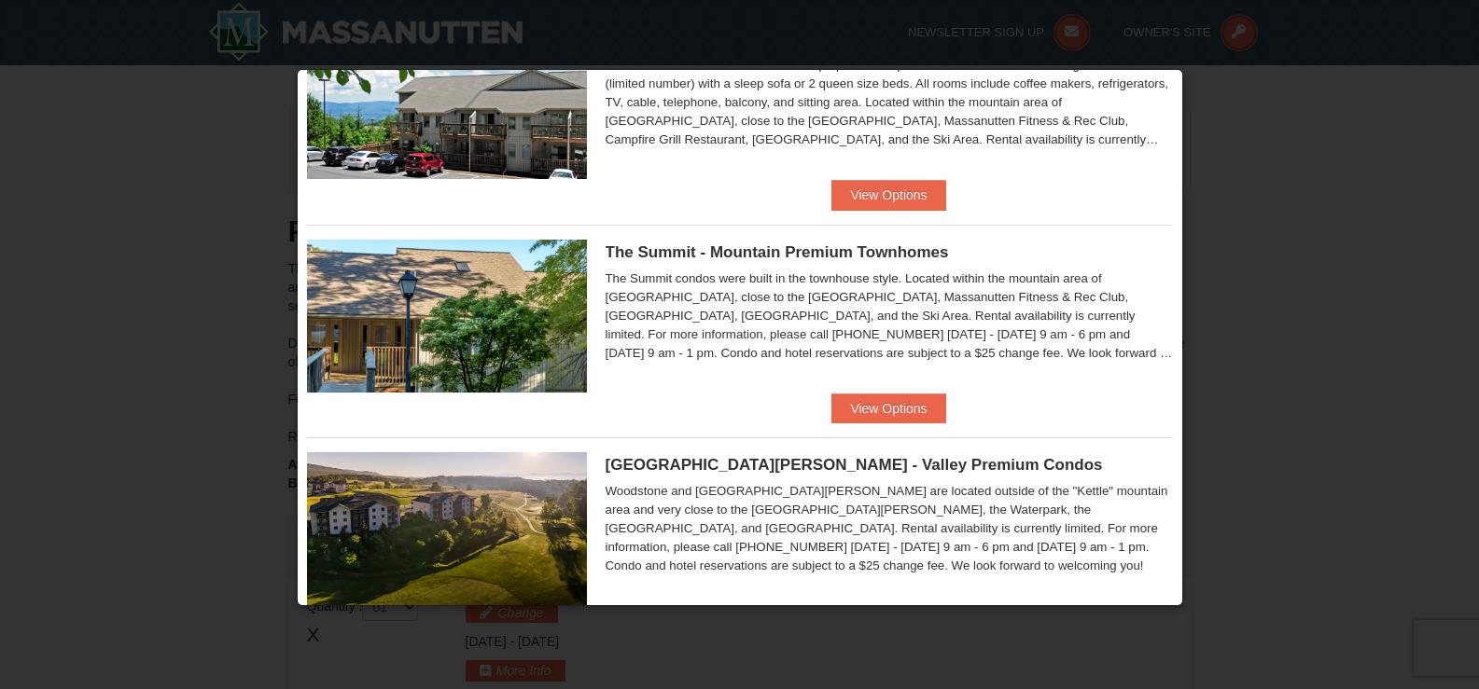
scroll to position [746, 0]
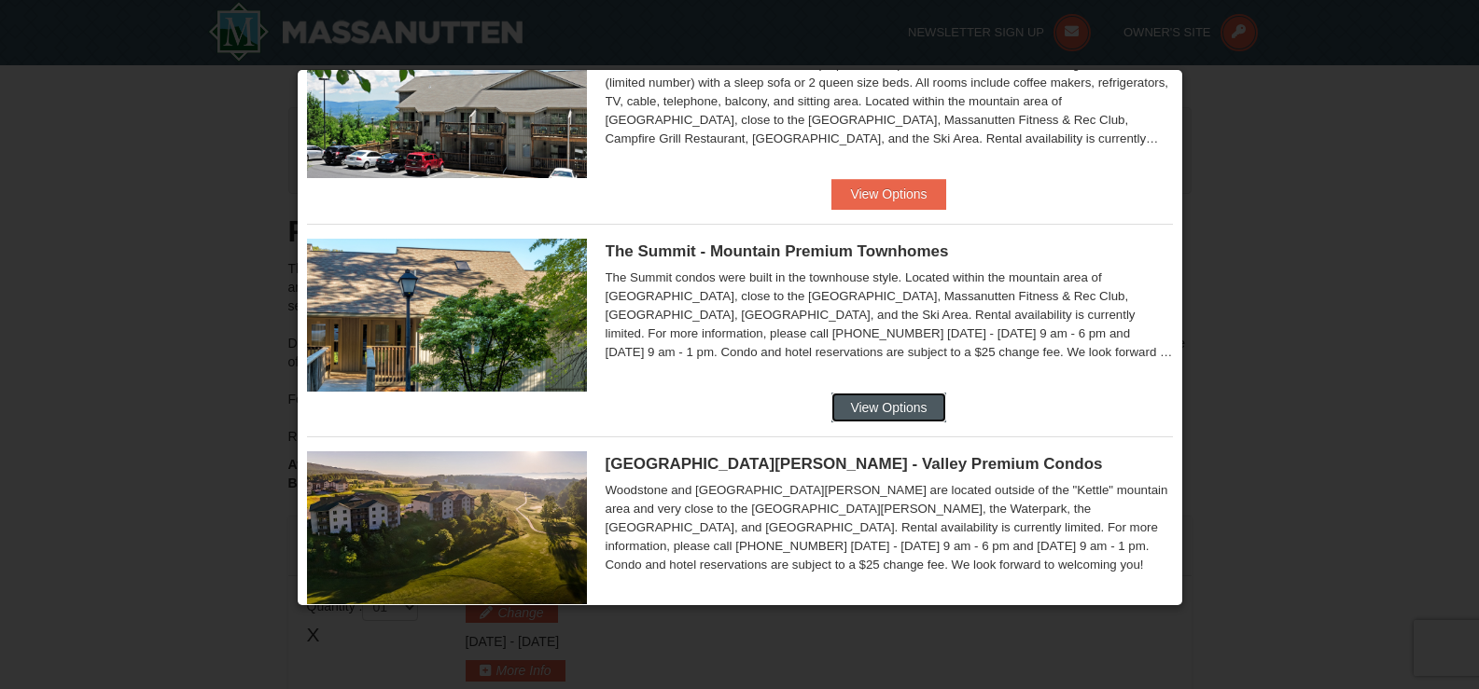
click at [883, 411] on button "View Options" at bounding box center [888, 408] width 114 height 30
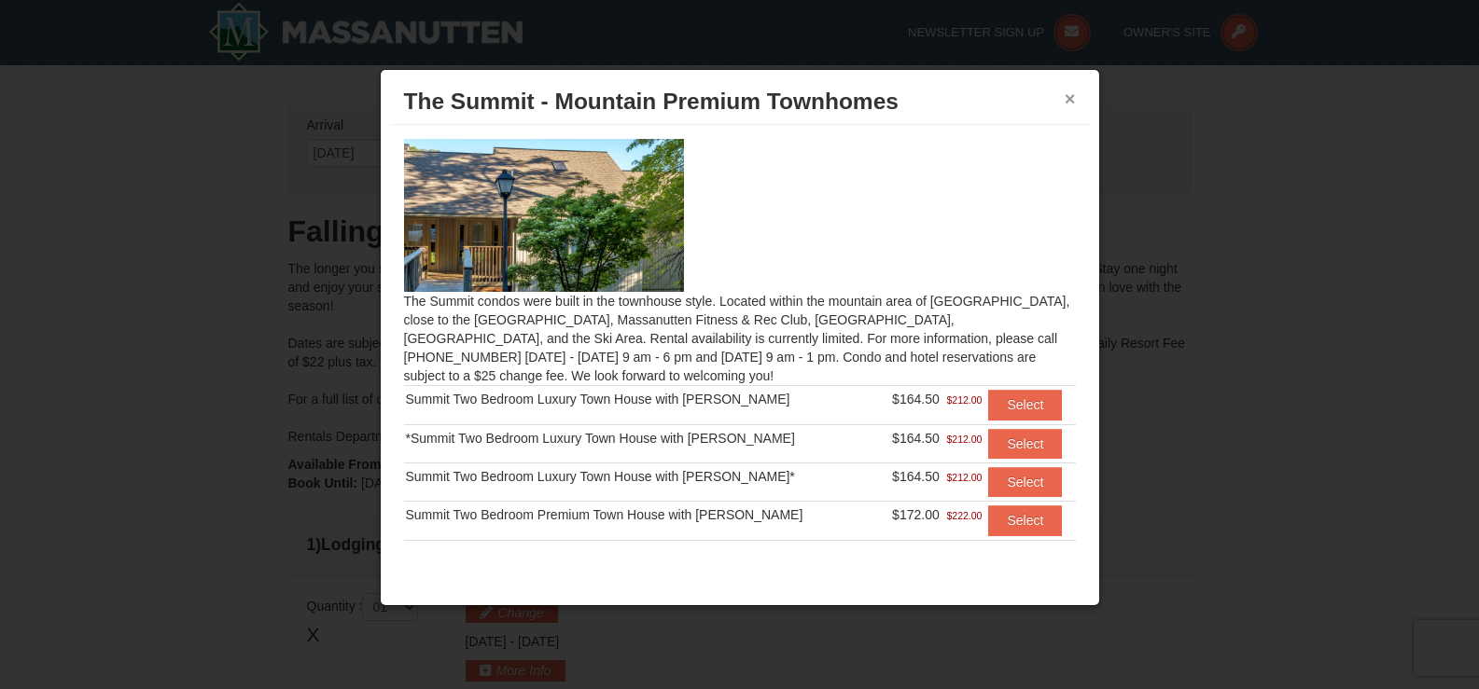
drag, startPoint x: 1066, startPoint y: 99, endPoint x: 1048, endPoint y: 119, distance: 27.7
click at [1067, 99] on button "×" at bounding box center [1069, 99] width 11 height 19
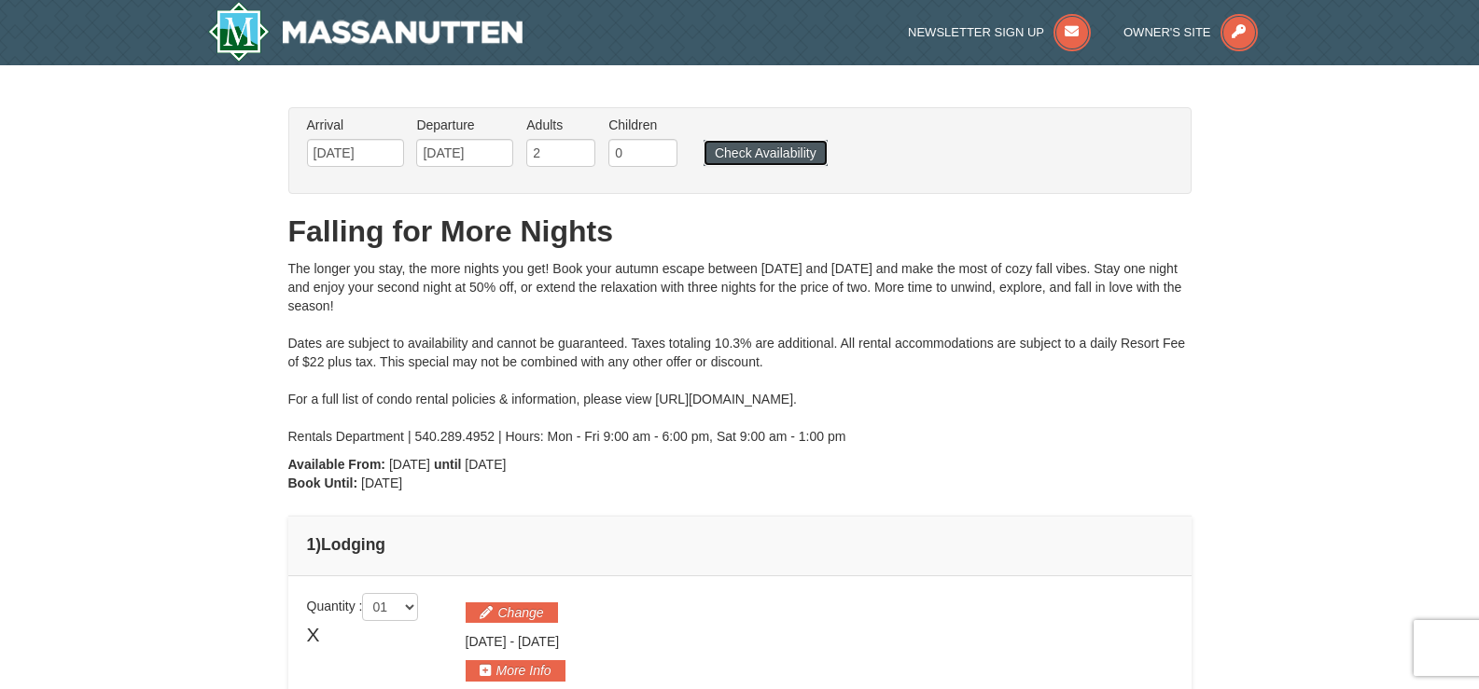
click at [766, 151] on button "Check Availability" at bounding box center [765, 153] width 124 height 26
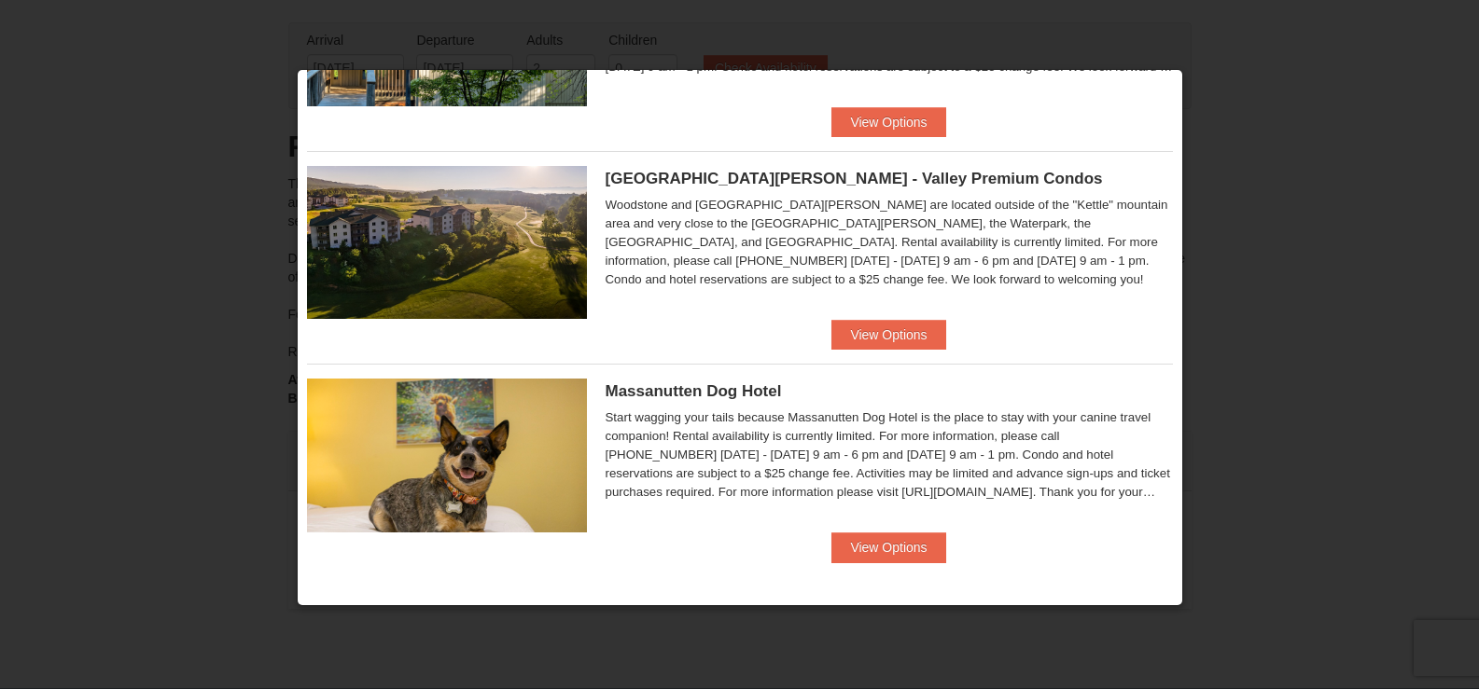
scroll to position [280, 0]
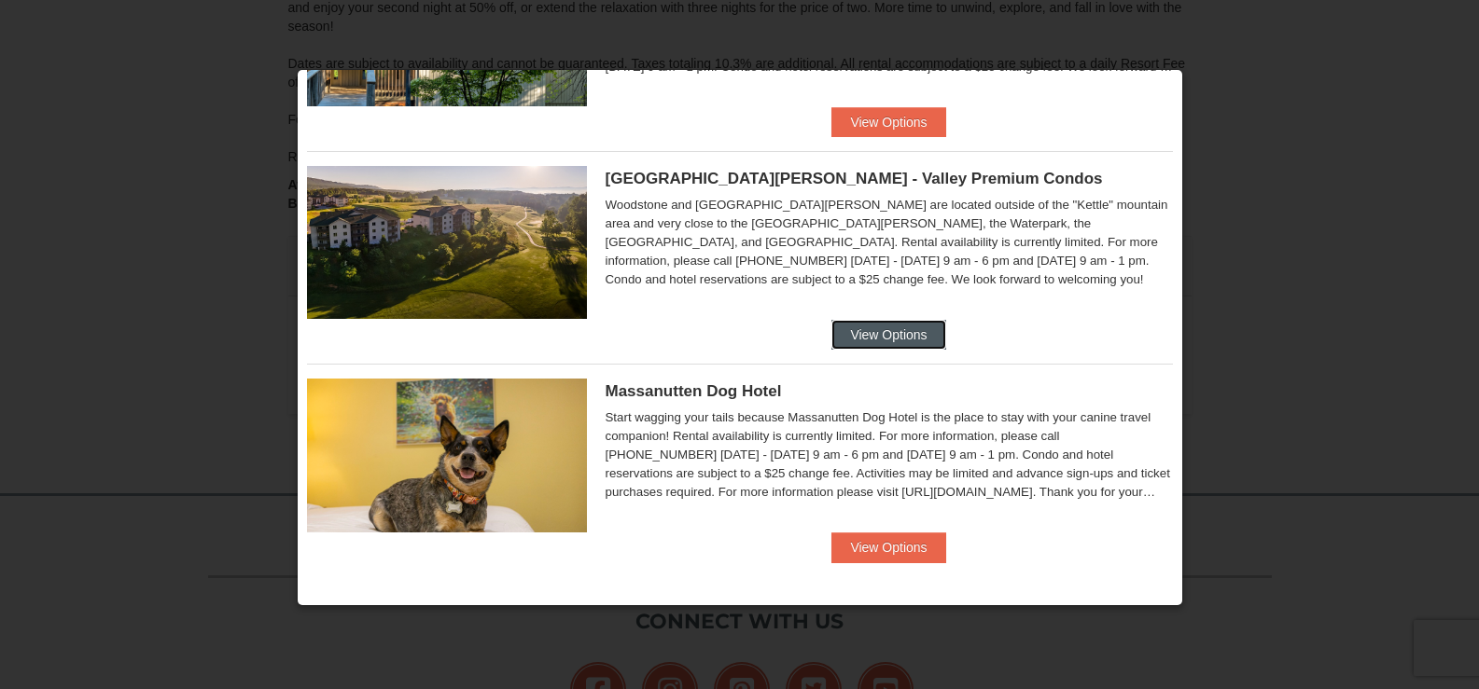
click at [880, 334] on button "View Options" at bounding box center [888, 335] width 114 height 30
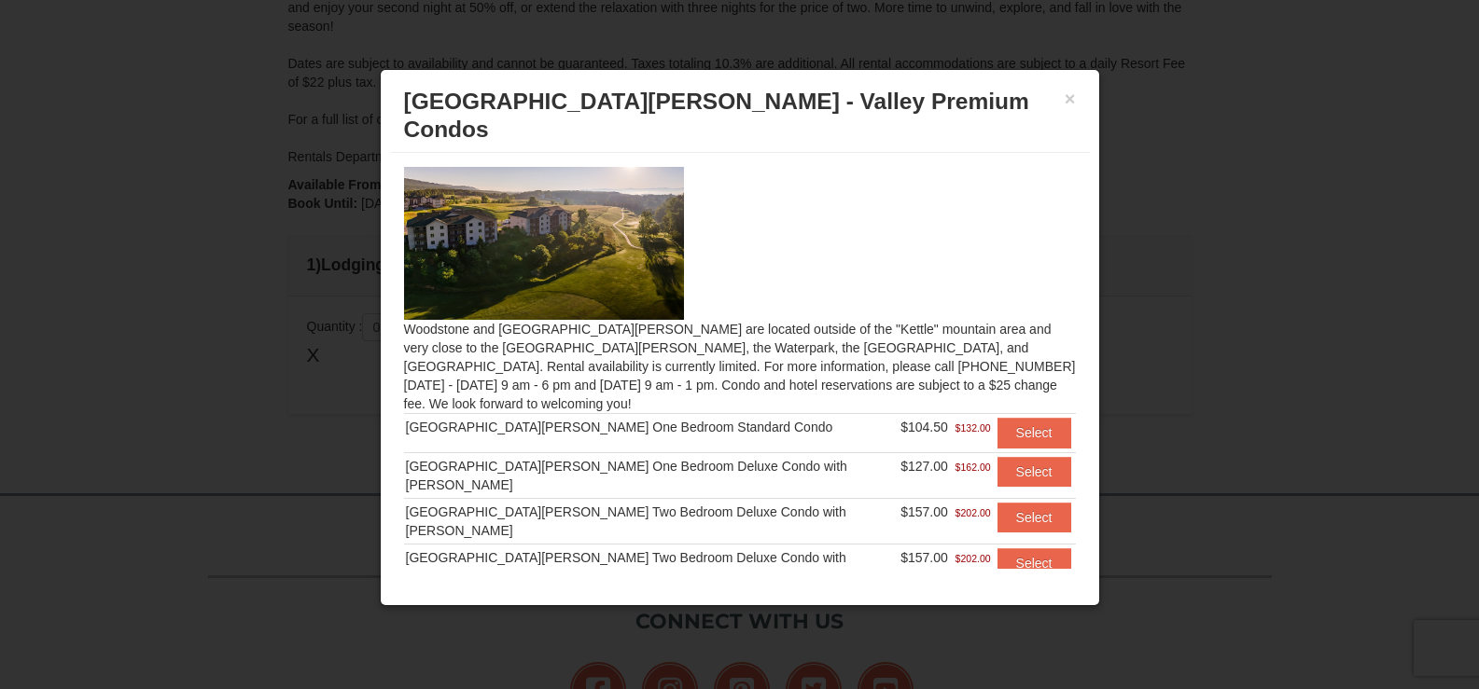
click at [1071, 82] on div "× Woodstone Meadows - Valley Premium Condos" at bounding box center [740, 116] width 700 height 74
click at [1070, 102] on button "×" at bounding box center [1069, 99] width 11 height 19
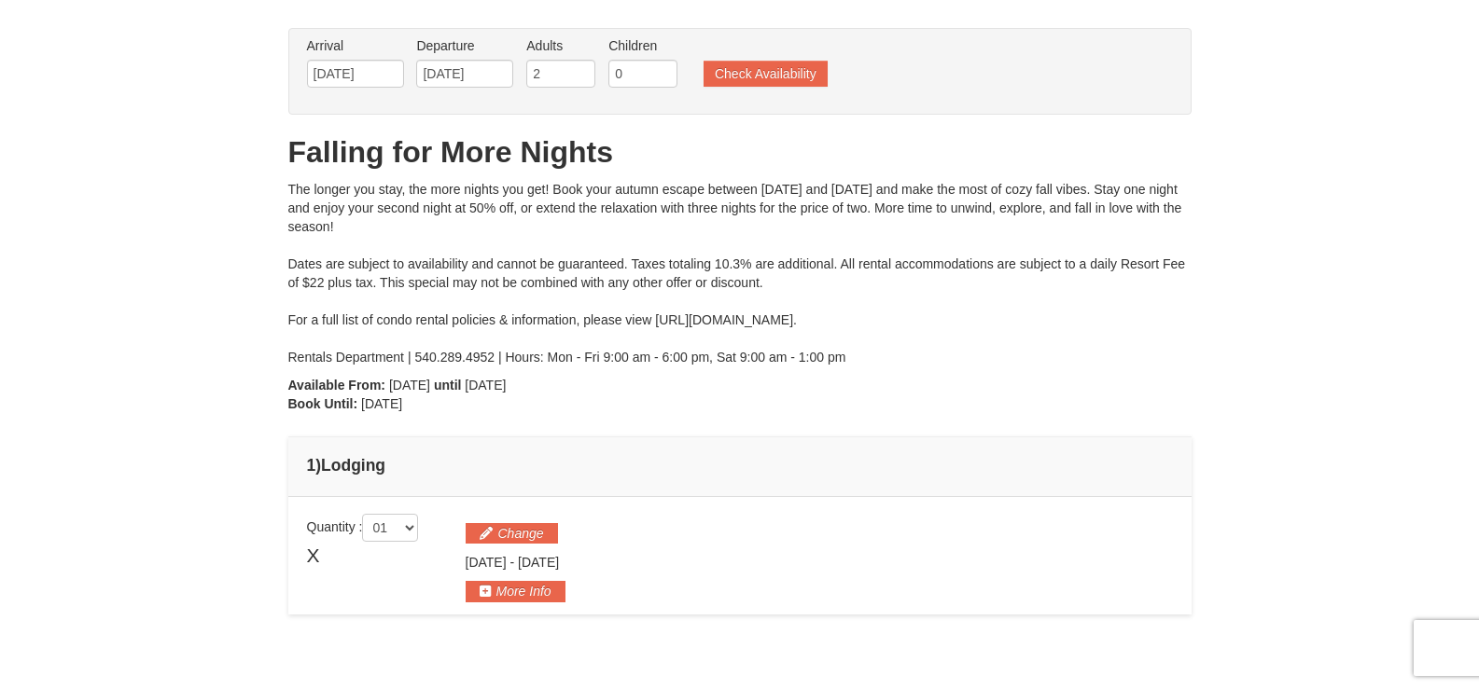
scroll to position [0, 0]
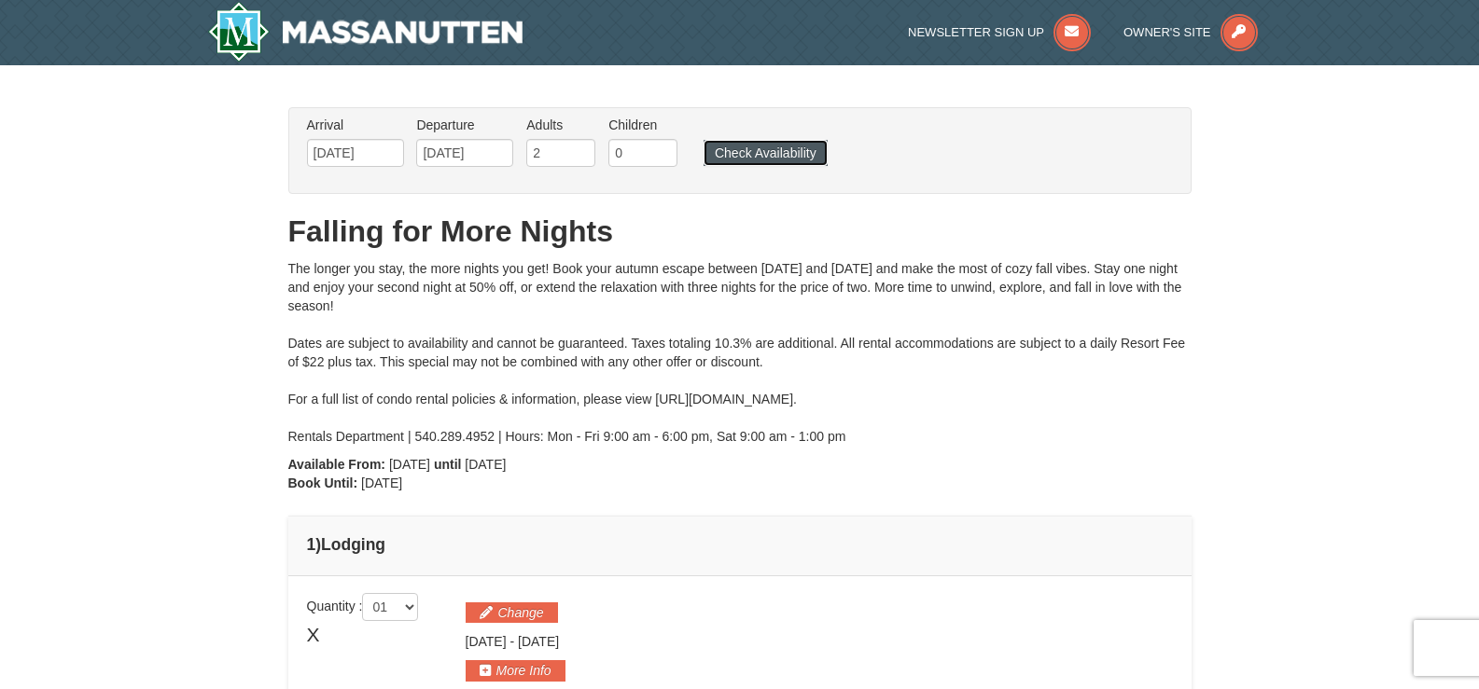
click at [768, 160] on button "Check Availability" at bounding box center [765, 153] width 124 height 26
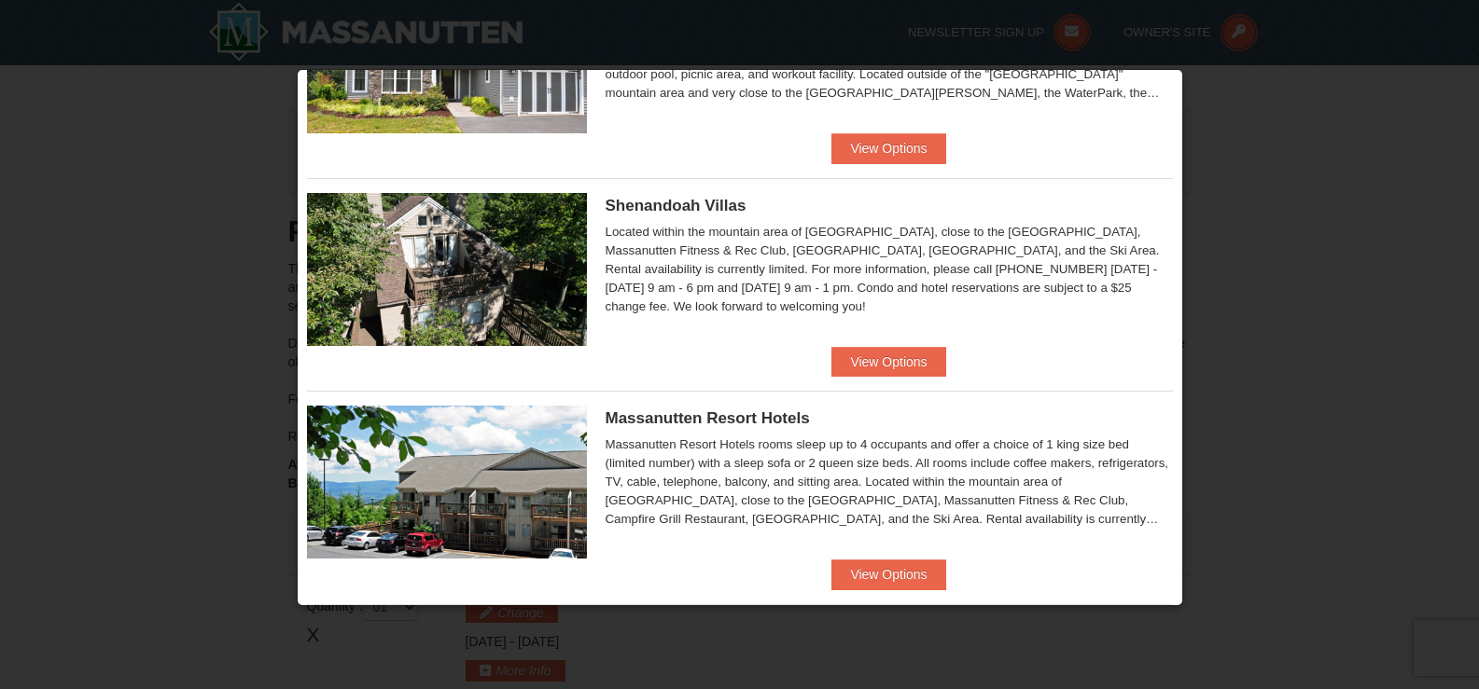
scroll to position [373, 0]
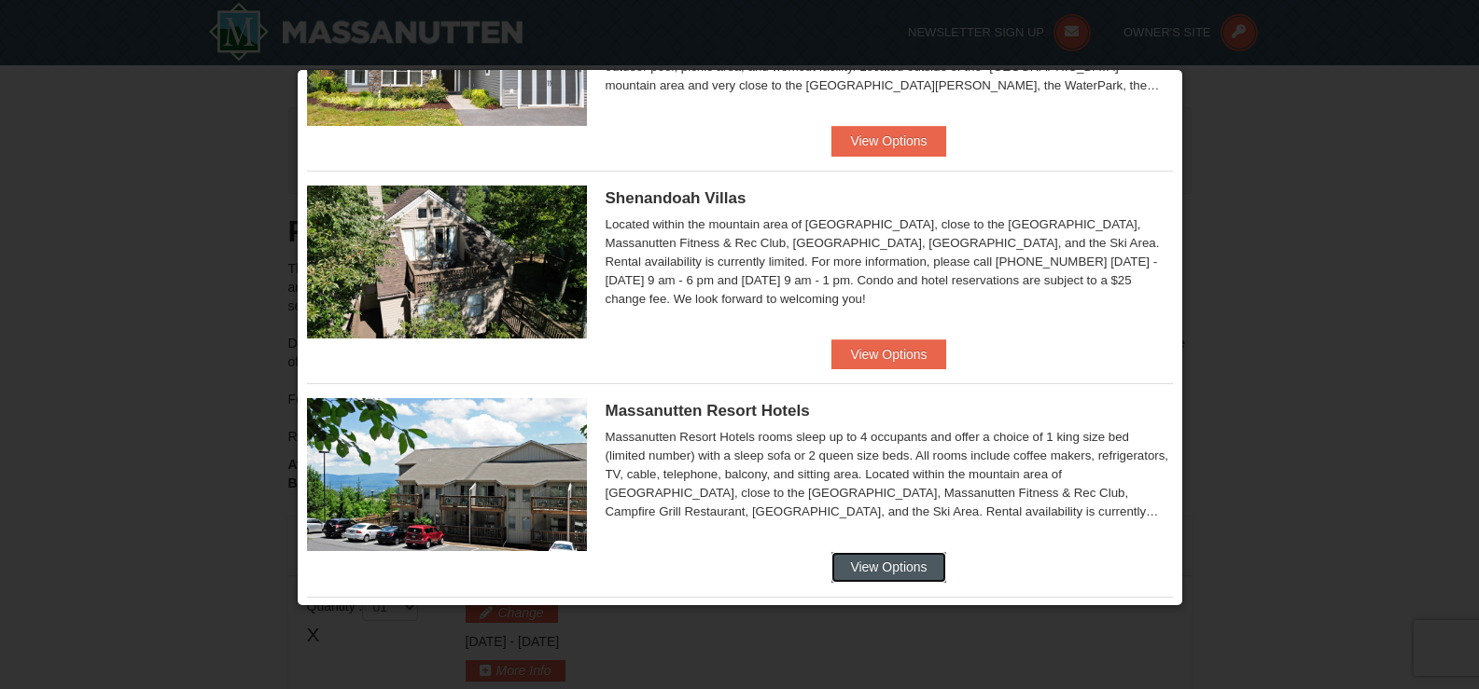
click at [874, 577] on button "View Options" at bounding box center [888, 567] width 114 height 30
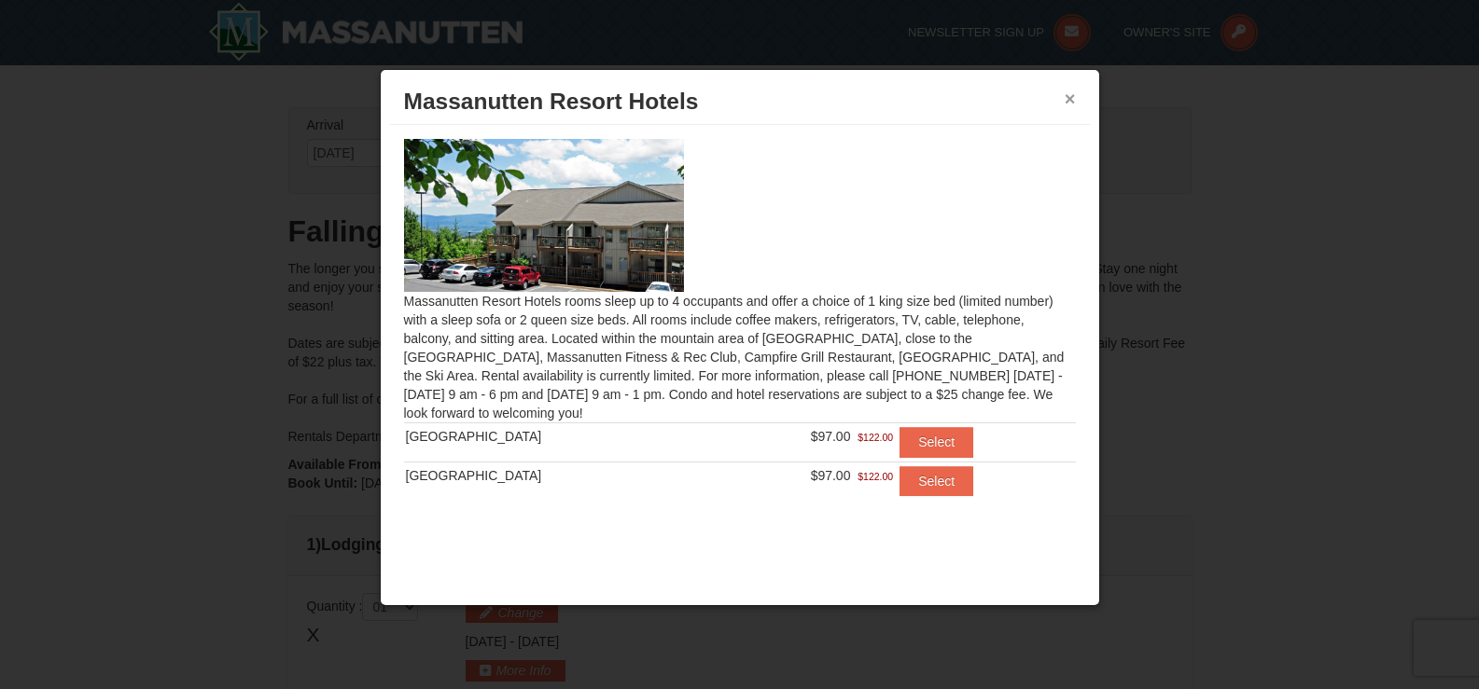
click at [1067, 100] on button "×" at bounding box center [1069, 99] width 11 height 19
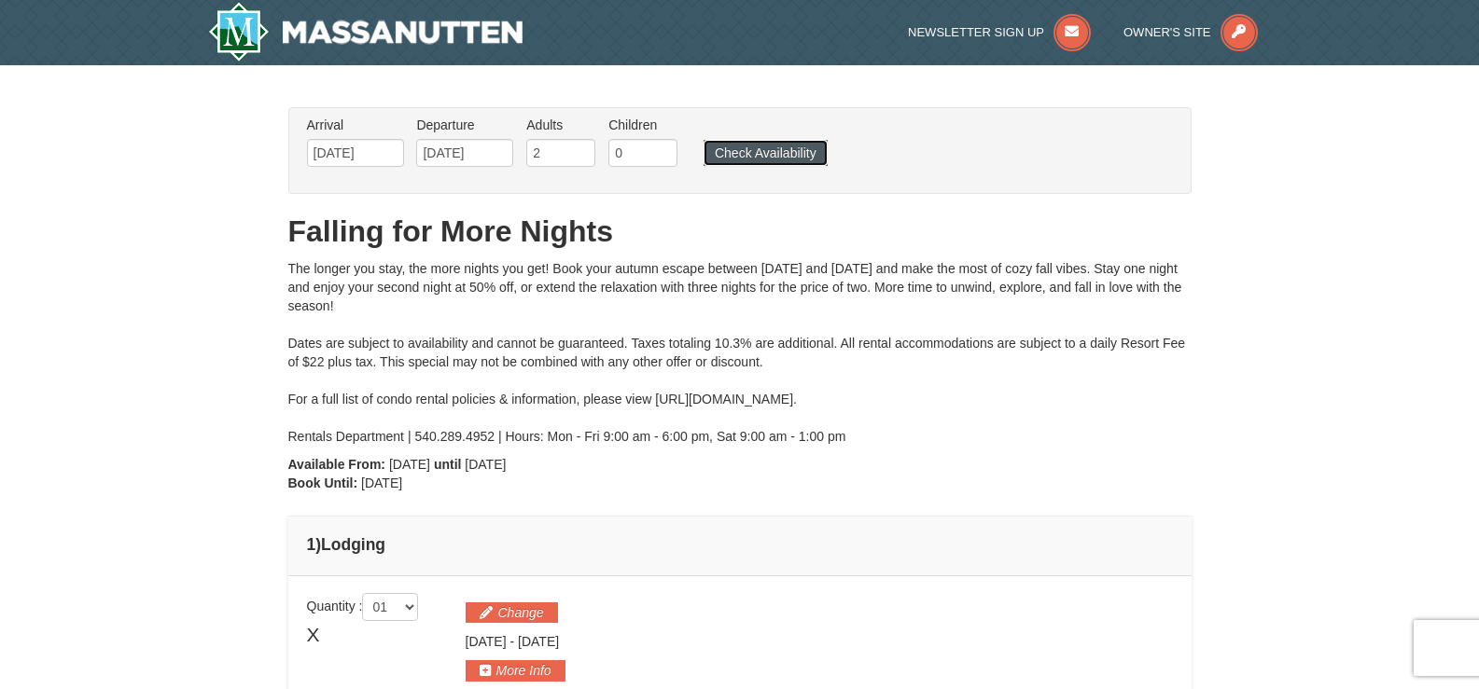
click at [767, 152] on button "Check Availability" at bounding box center [765, 153] width 124 height 26
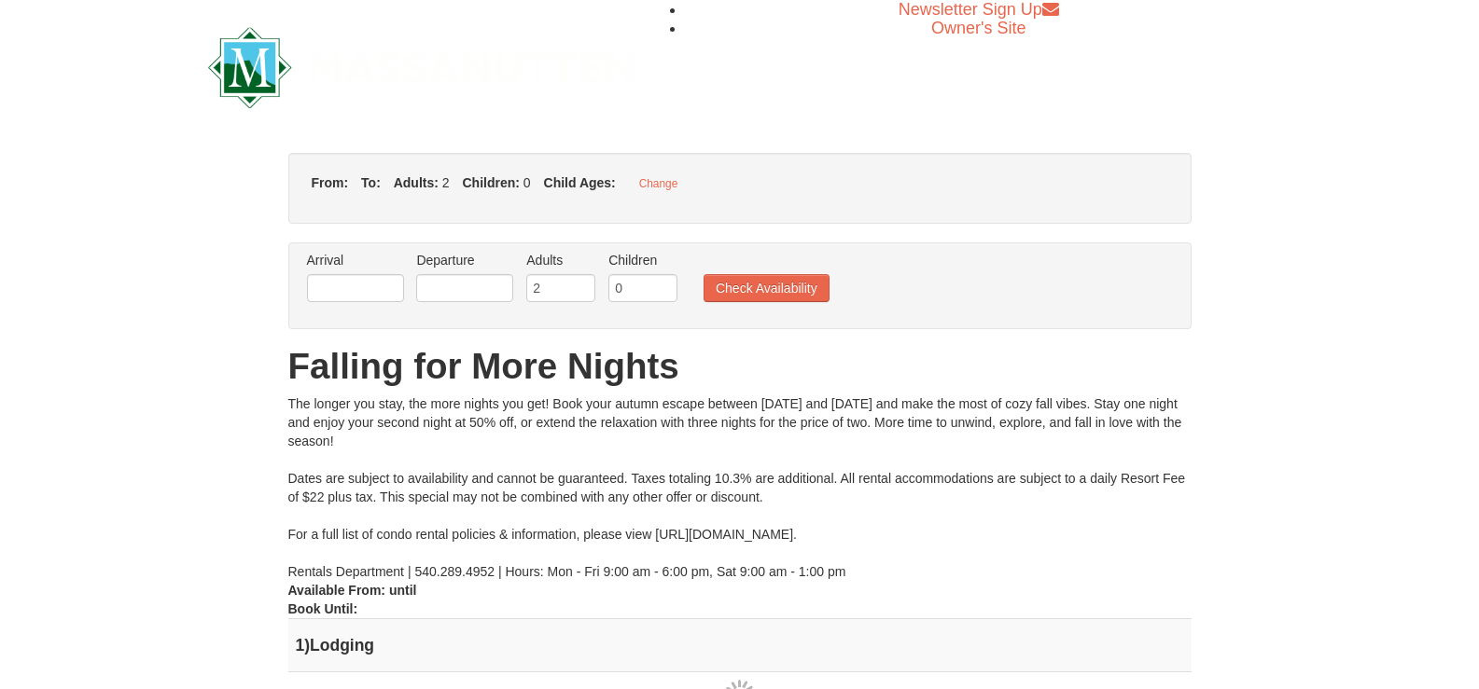
type input "[DATE]"
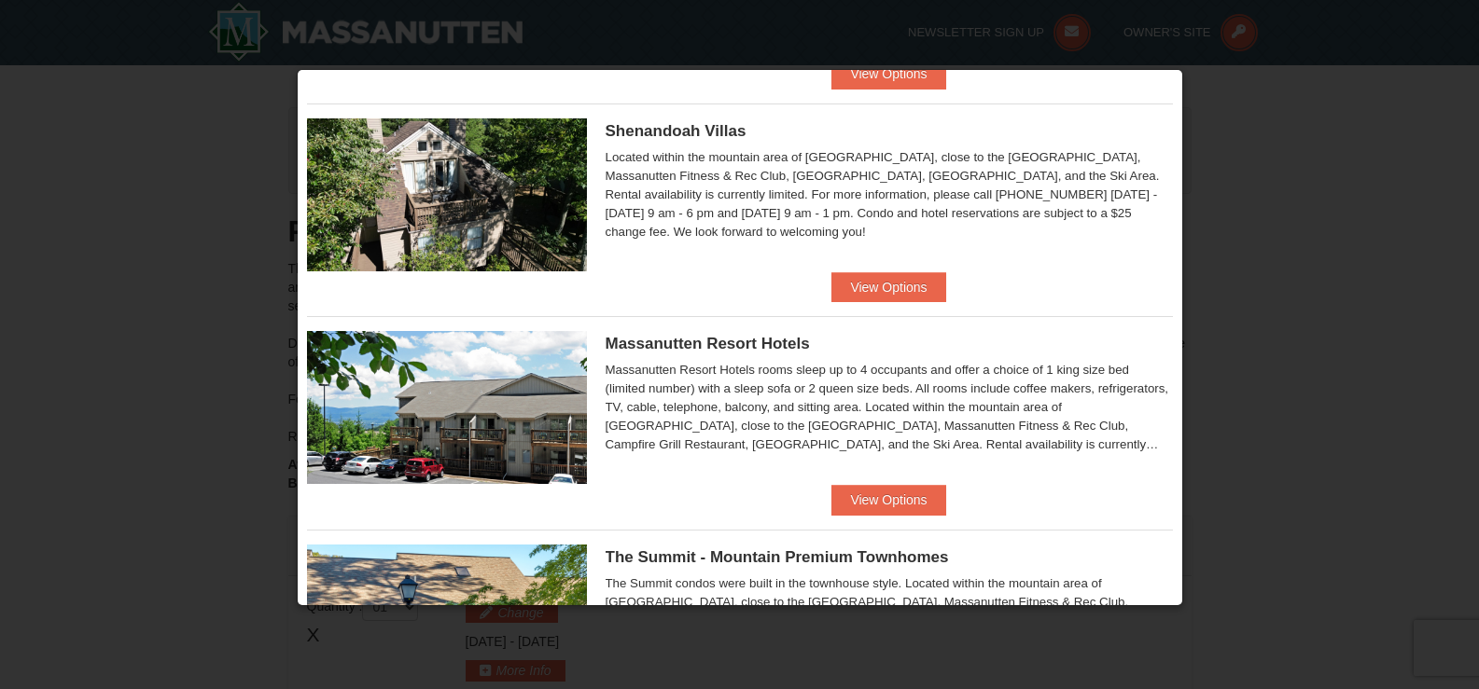
scroll to position [466, 0]
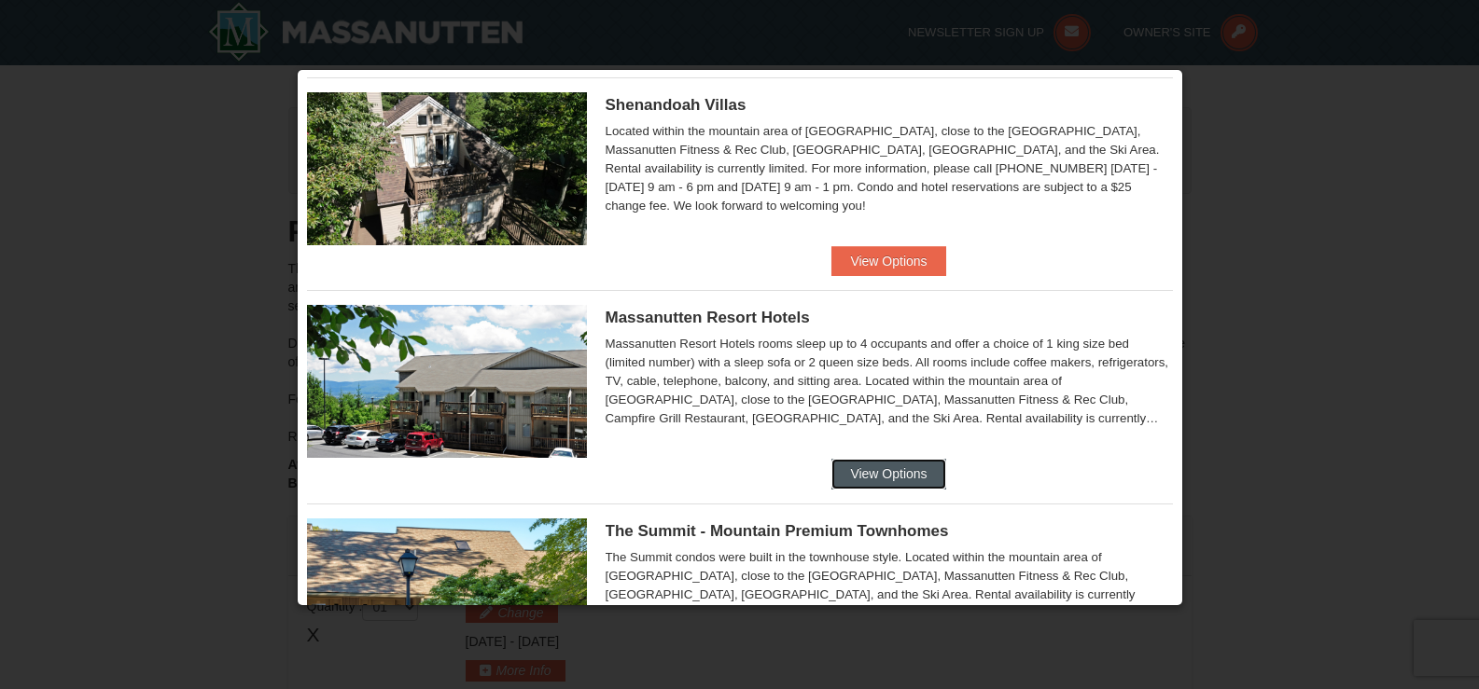
click at [897, 472] on button "View Options" at bounding box center [888, 474] width 114 height 30
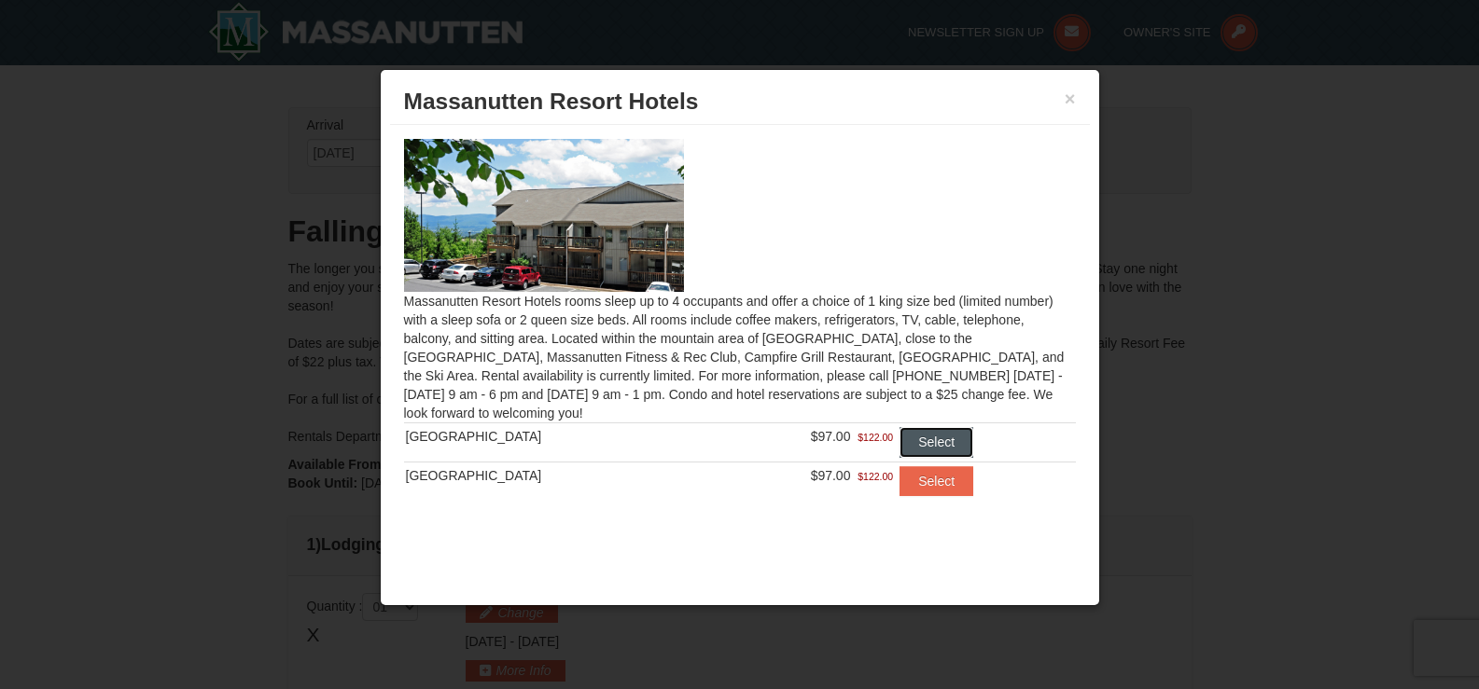
click at [928, 440] on button "Select" at bounding box center [936, 442] width 74 height 30
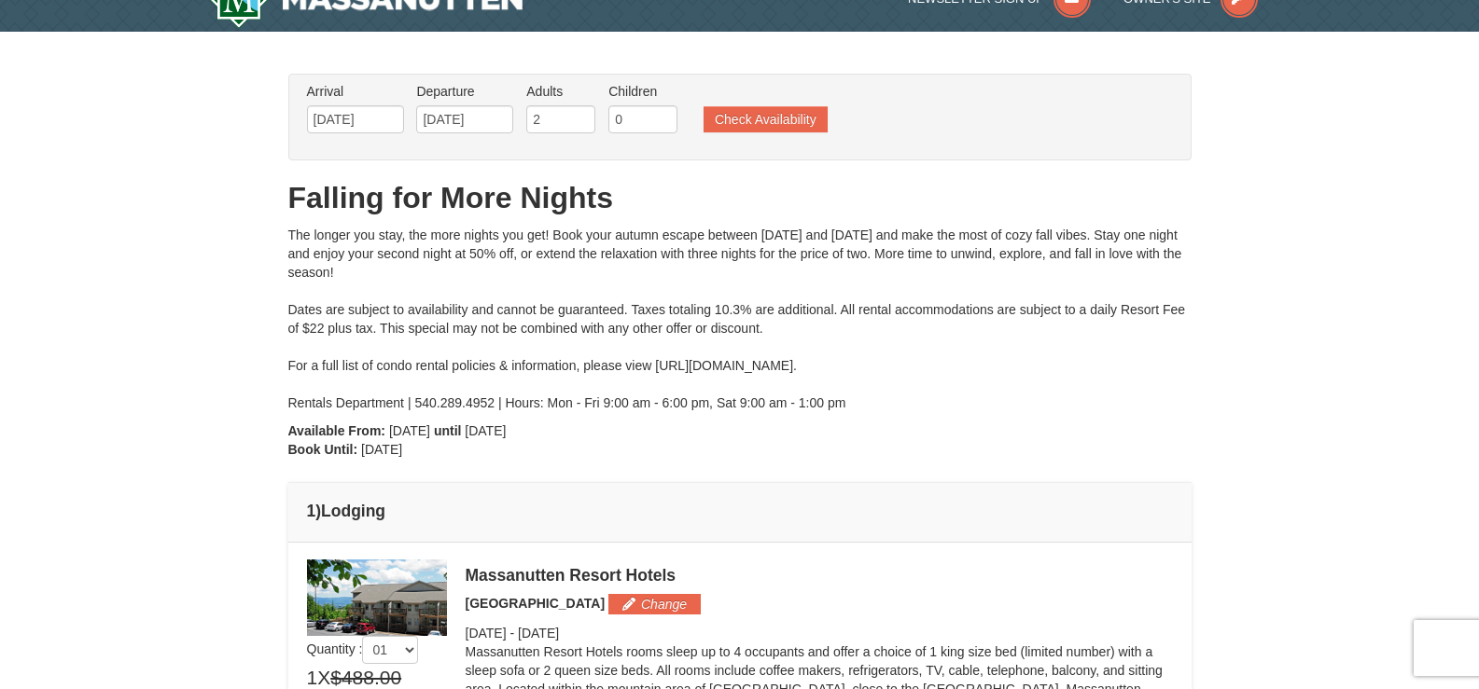
scroll to position [0, 0]
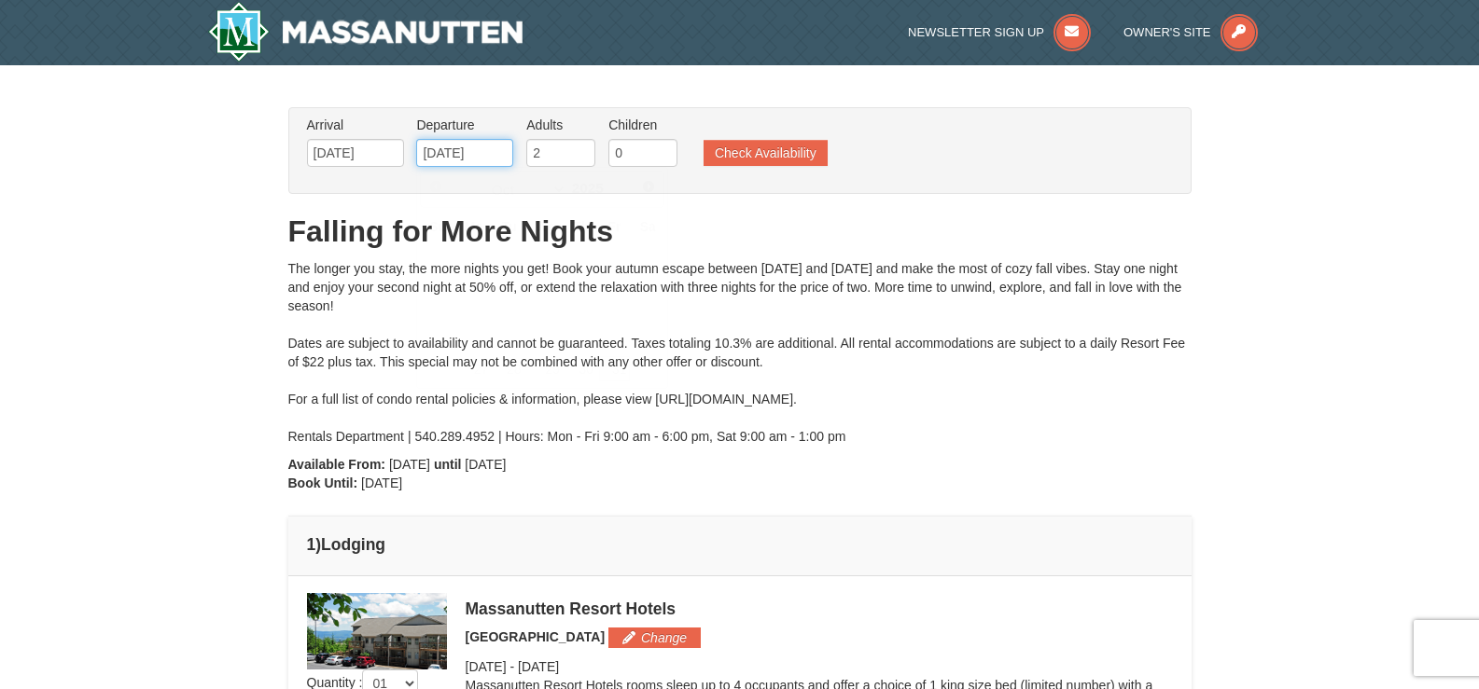
click at [491, 157] on input "[DATE]" at bounding box center [464, 153] width 97 height 28
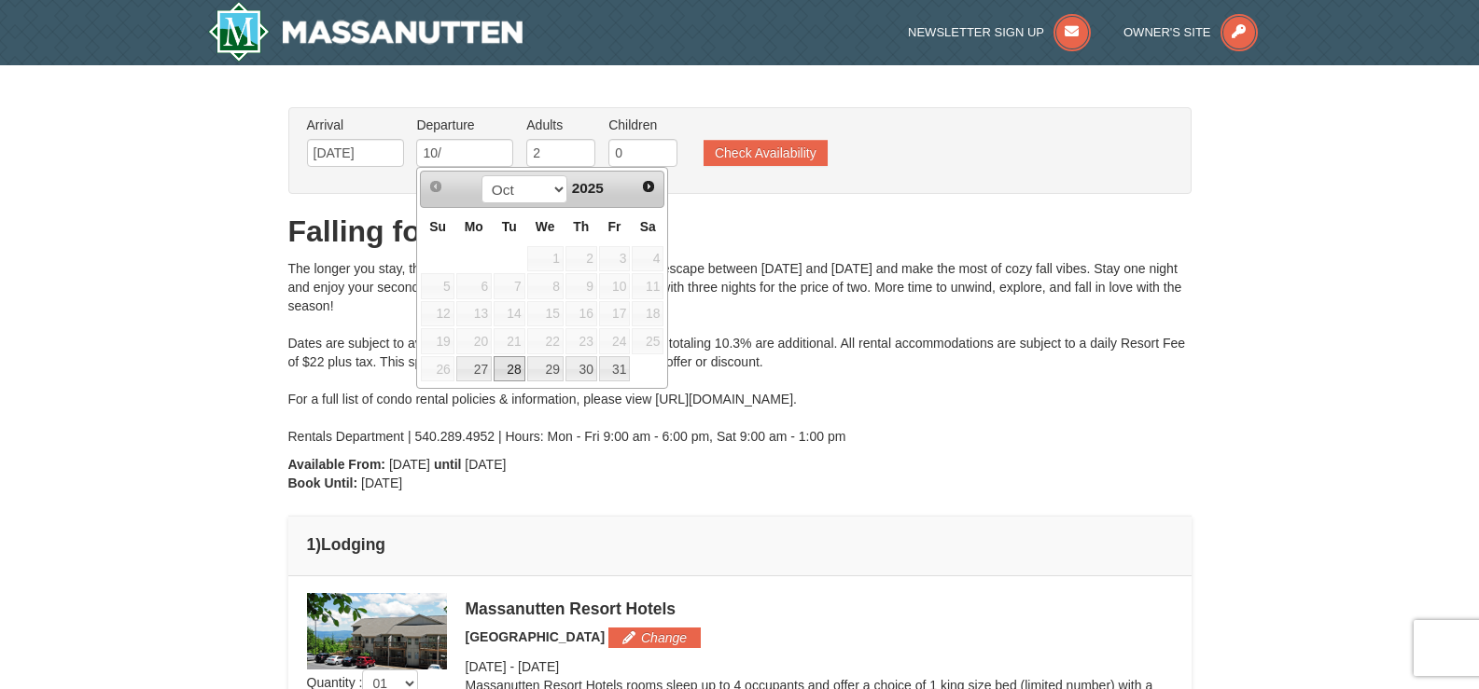
click at [509, 368] on link "28" at bounding box center [509, 369] width 32 height 26
type input "10/28/2025"
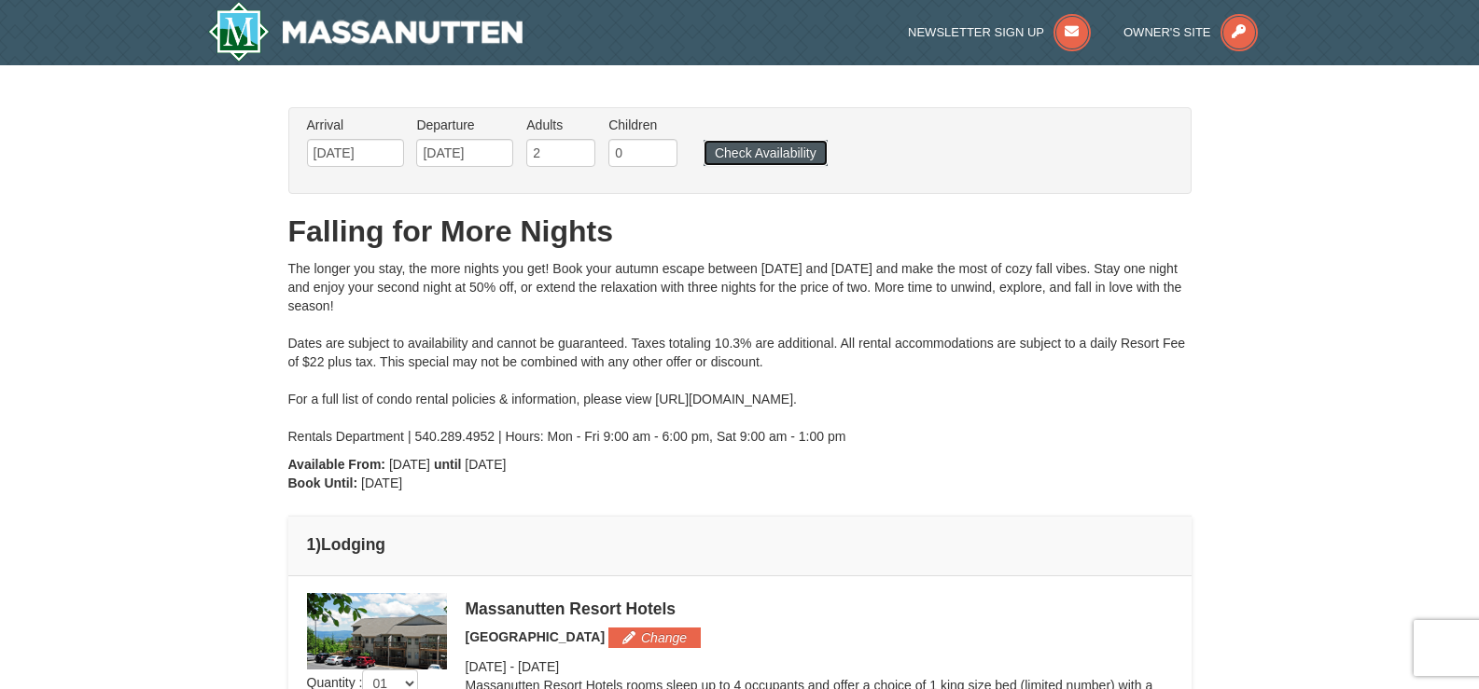
click at [772, 153] on button "Check Availability" at bounding box center [765, 153] width 124 height 26
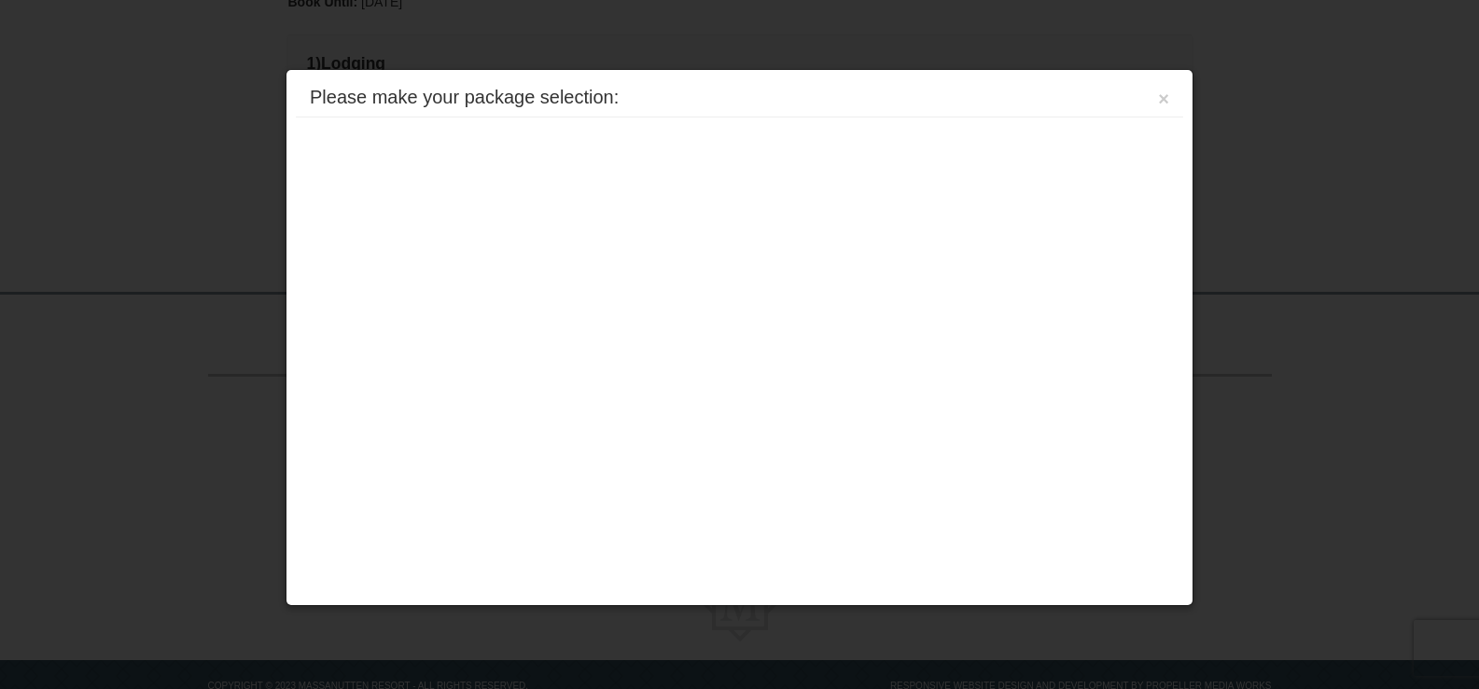
scroll to position [532, 0]
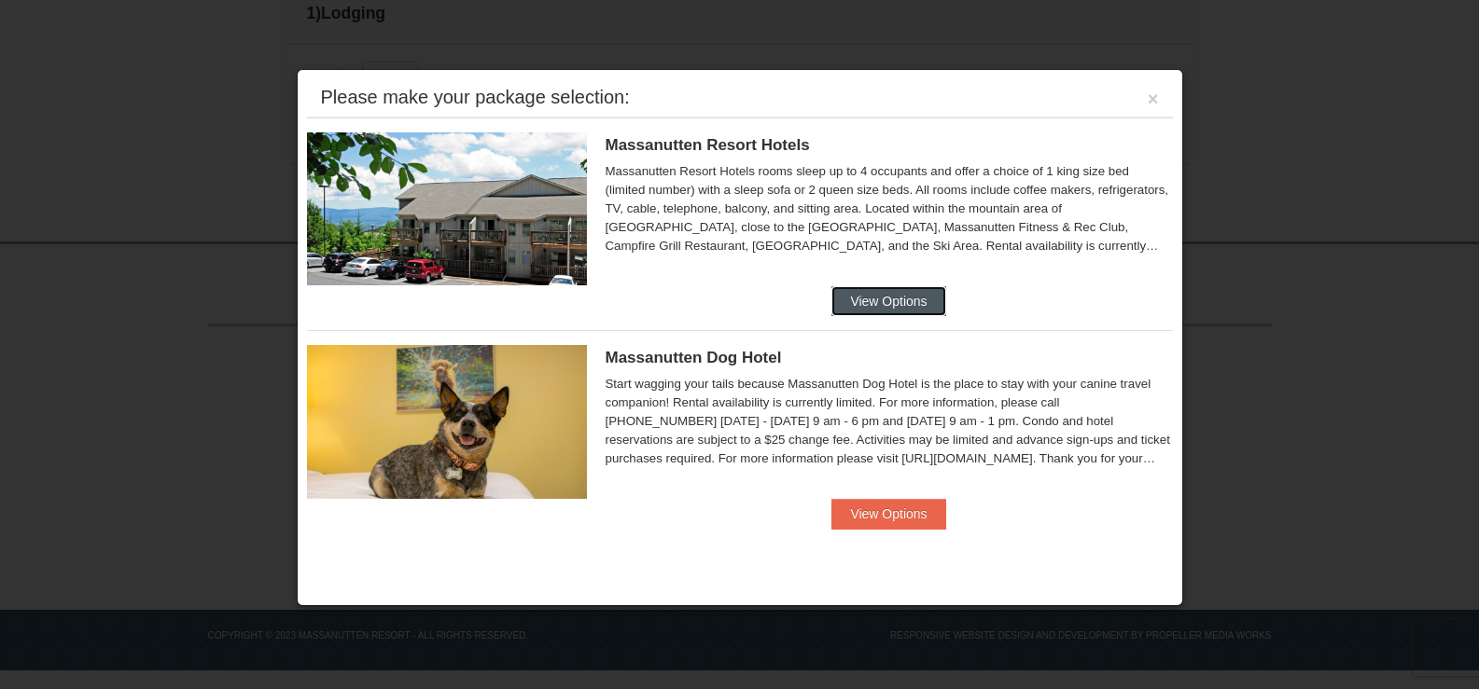
click at [893, 298] on button "View Options" at bounding box center [888, 301] width 114 height 30
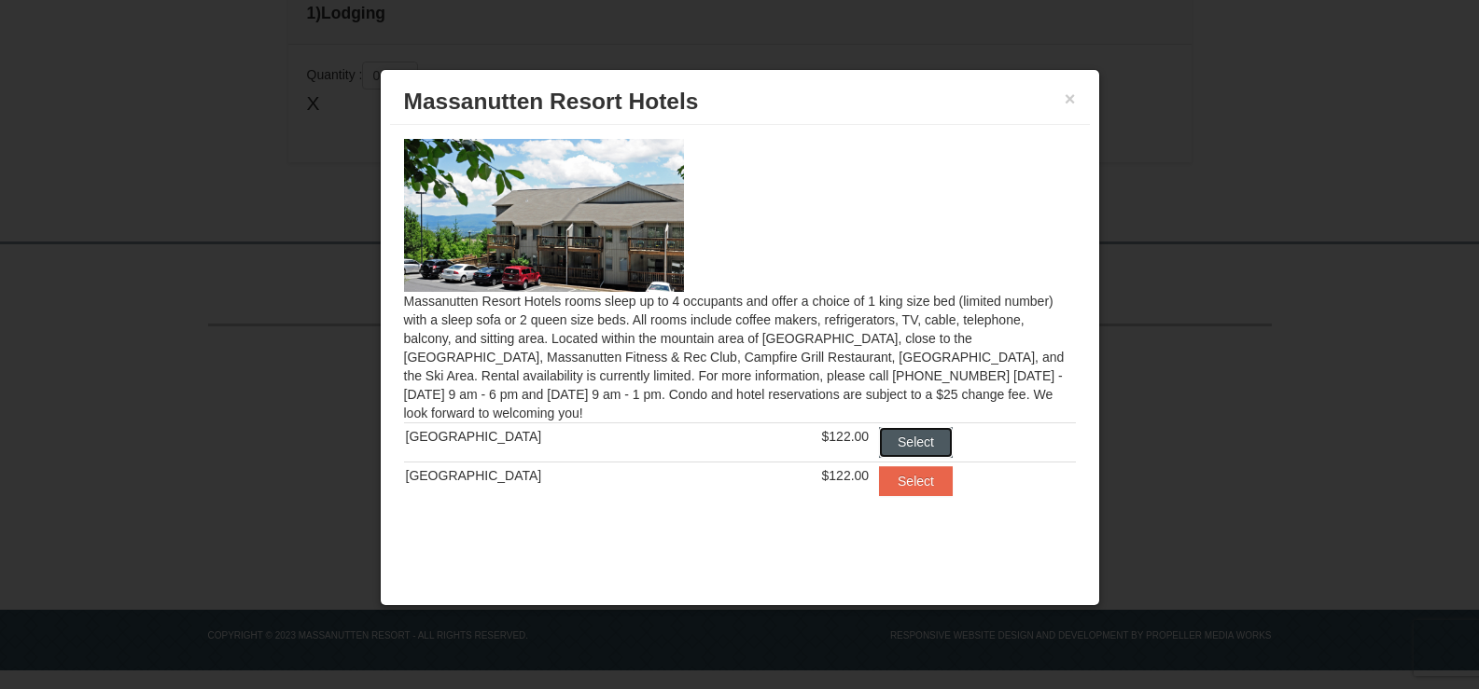
click at [906, 445] on button "Select" at bounding box center [916, 442] width 74 height 30
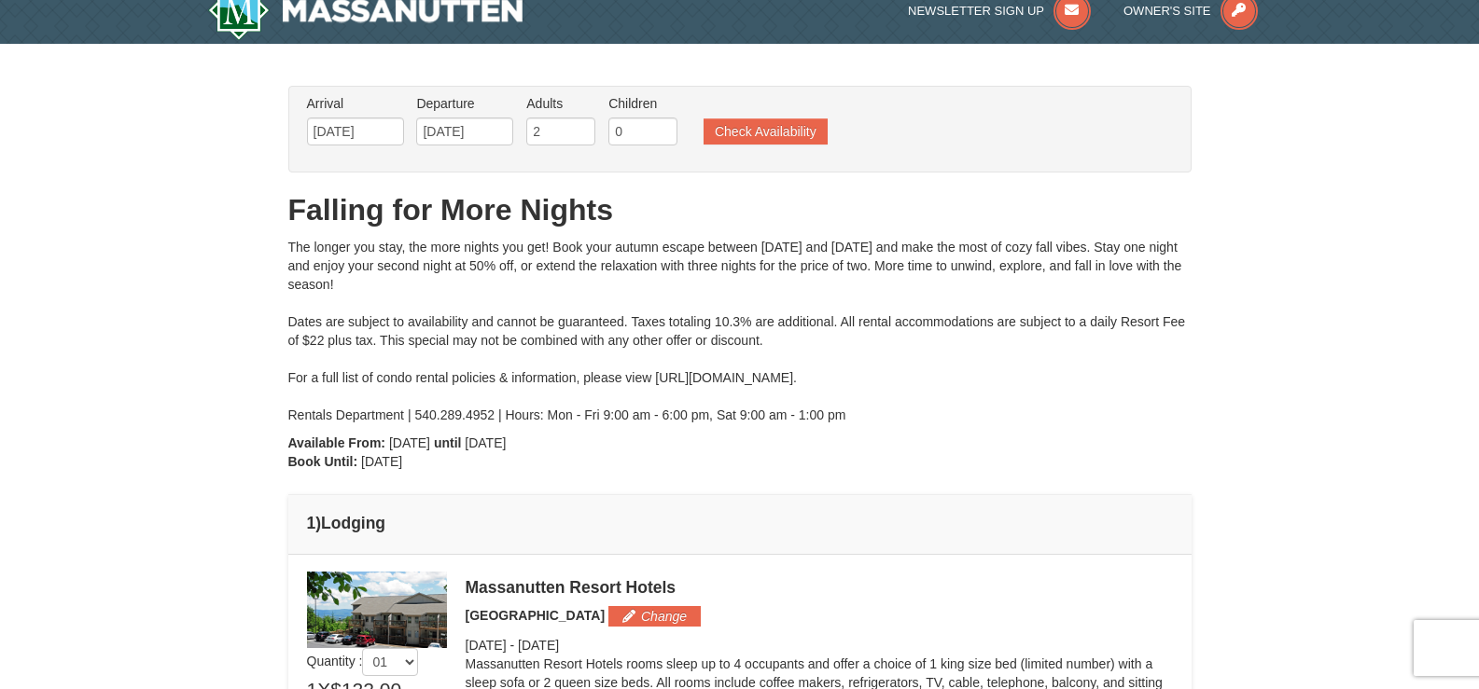
scroll to position [0, 0]
